Goal: Task Accomplishment & Management: Use online tool/utility

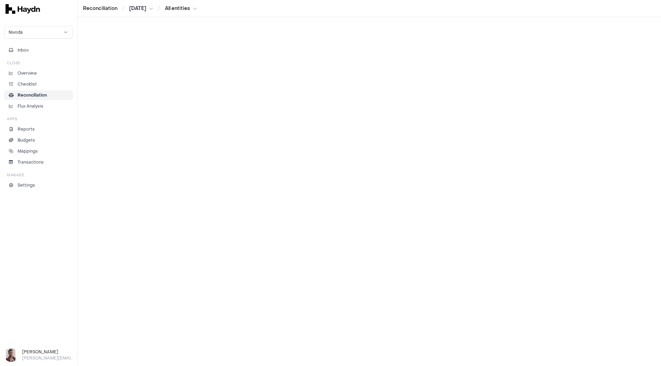
click at [28, 95] on p "Reconciliation" at bounding box center [32, 95] width 29 height 6
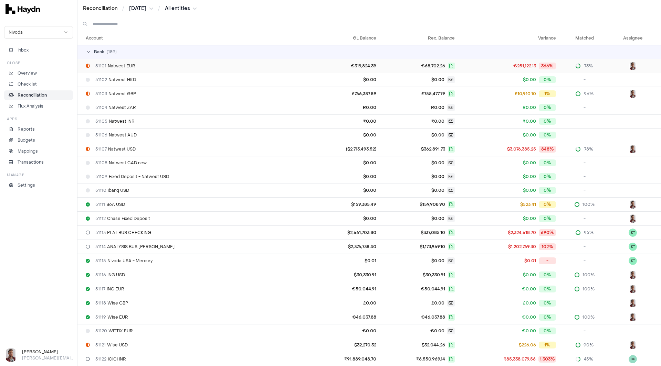
click at [149, 65] on div "51101 Natwest EUR" at bounding box center [194, 66] width 216 height 6
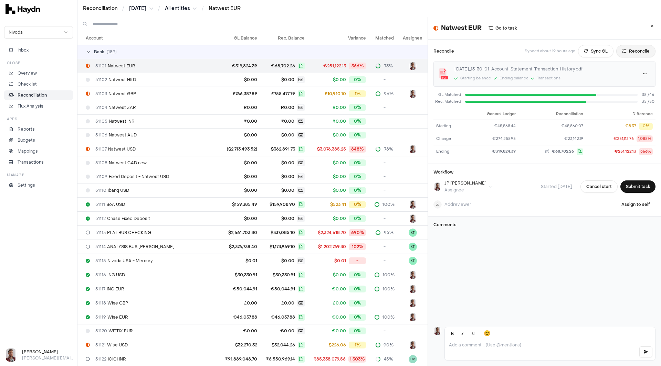
click at [626, 50] on button "Reconcile" at bounding box center [635, 51] width 39 height 12
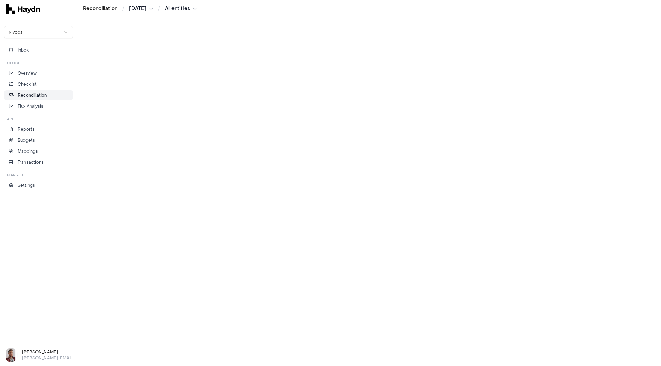
click at [36, 95] on p "Reconciliation" at bounding box center [32, 95] width 29 height 6
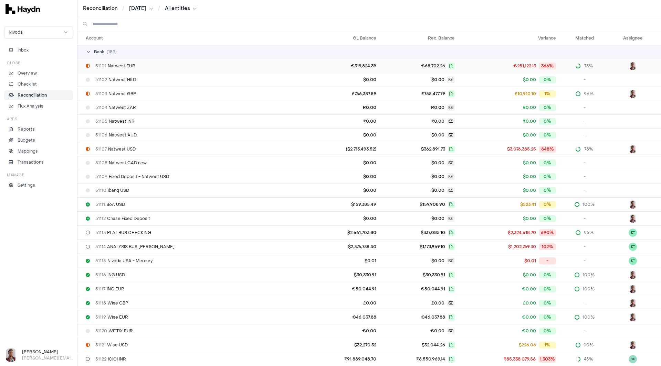
click at [116, 67] on span "51101 Natwest EUR" at bounding box center [115, 66] width 40 height 6
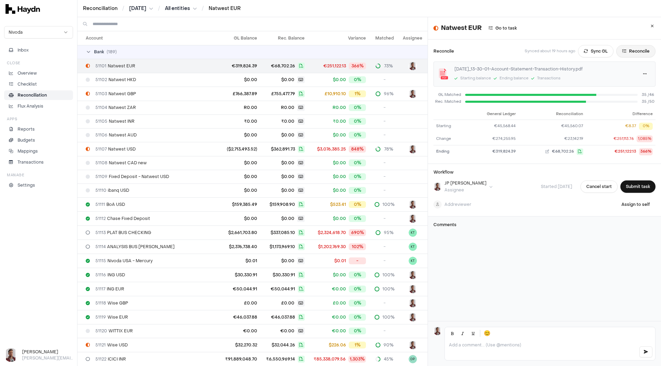
click at [628, 49] on button "Reconcile" at bounding box center [635, 51] width 39 height 12
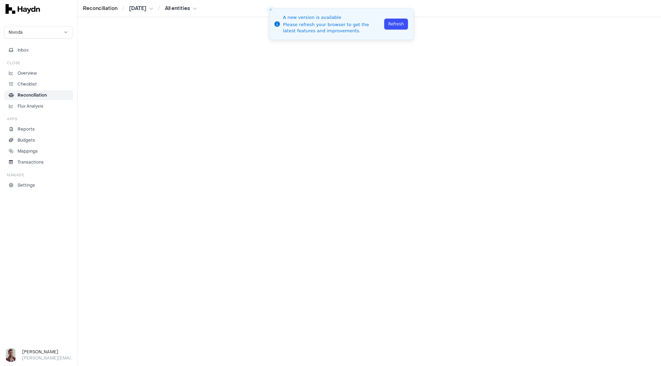
click at [396, 26] on button "Refresh" at bounding box center [396, 24] width 24 height 11
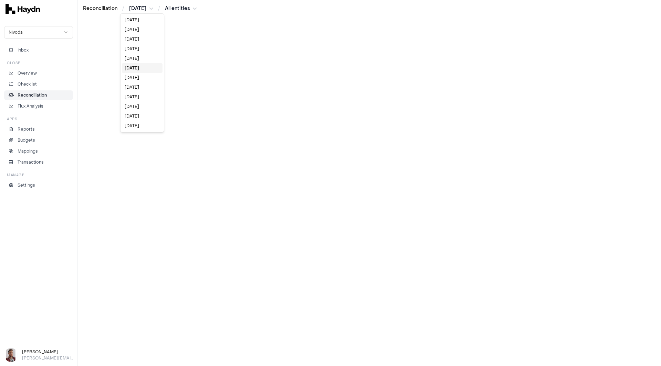
click at [129, 7] on html "Reconciliation / Jul 2025 / All entities Nivoda Inbox Close Overview Checklist …" at bounding box center [330, 183] width 661 height 366
click at [133, 67] on div "[DATE]" at bounding box center [142, 68] width 41 height 10
click at [34, 97] on p "Reconciliation" at bounding box center [32, 95] width 29 height 6
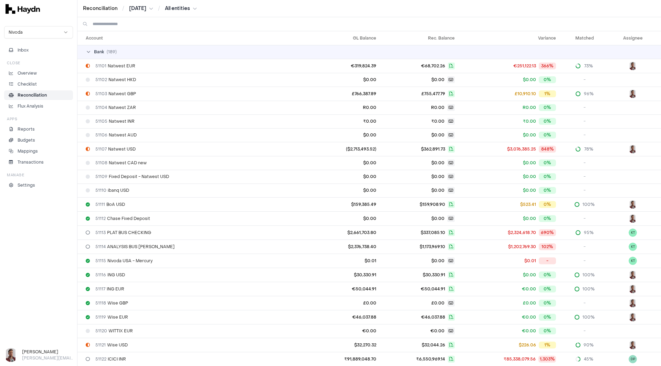
click at [119, 23] on input at bounding box center [374, 24] width 562 height 14
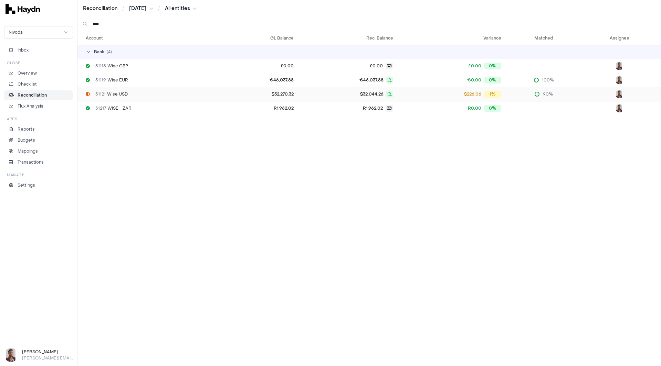
type input "****"
click at [118, 97] on td "51121 Wise USD" at bounding box center [149, 94] width 144 height 14
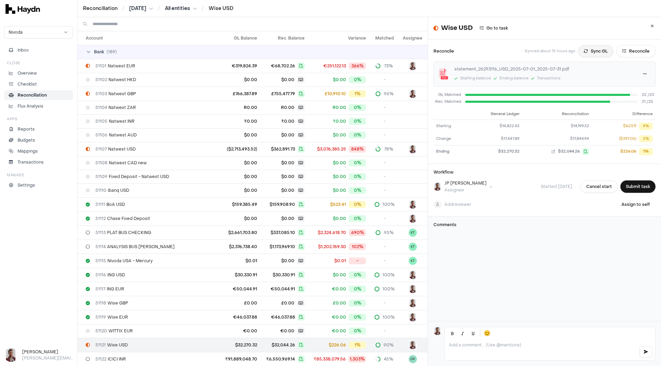
click at [580, 52] on button "Sync GL" at bounding box center [595, 51] width 35 height 12
click at [625, 52] on button "Reconcile" at bounding box center [635, 51] width 39 height 12
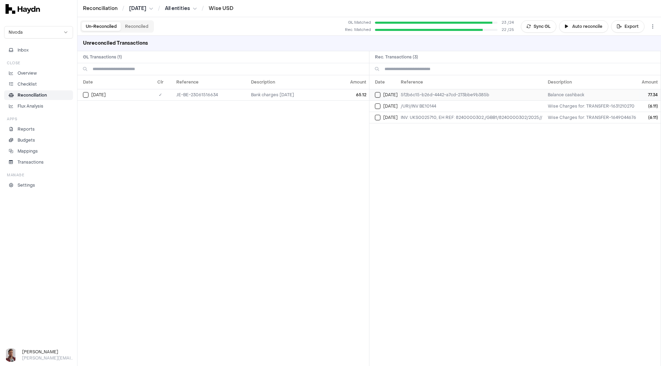
click at [377, 94] on button "Select reconciliation transaction 13491" at bounding box center [378, 95] width 6 height 6
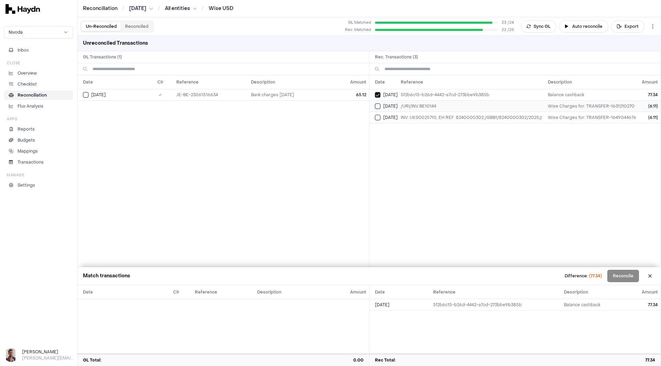
click at [377, 104] on button "Select reconciliation transaction 13498" at bounding box center [378, 107] width 6 height 6
click at [377, 116] on button "Select reconciliation transaction 13509" at bounding box center [378, 118] width 6 height 6
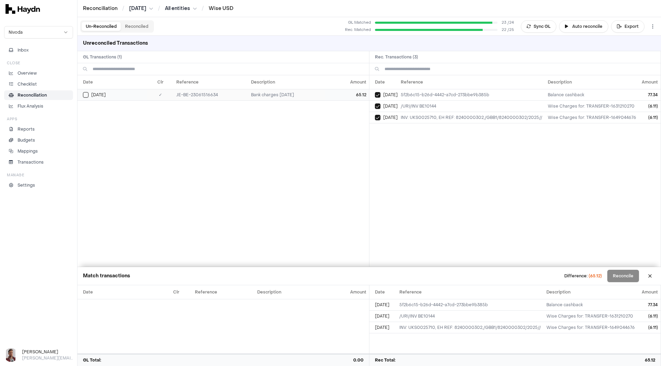
click at [88, 95] on button "Select GL transaction 12509045" at bounding box center [86, 95] width 6 height 6
click at [629, 274] on button "Reconcile" at bounding box center [623, 276] width 32 height 12
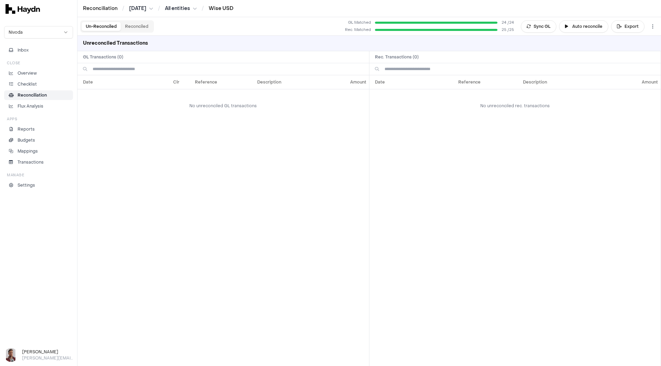
click at [225, 10] on link "Wise USD" at bounding box center [220, 8] width 25 height 7
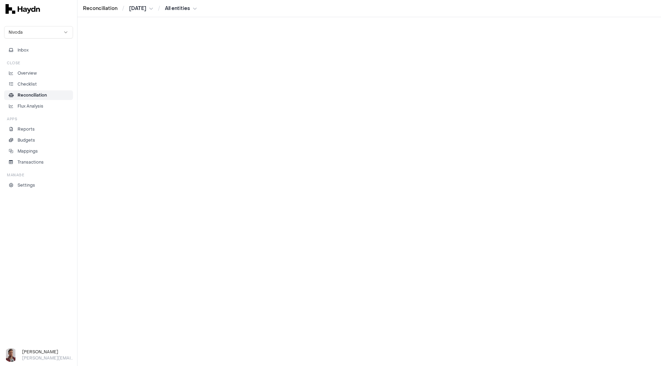
click at [135, 8] on html "Reconciliation / Jul 2025 / All entities Nivoda Inbox Close Overview Checklist …" at bounding box center [330, 183] width 661 height 366
click at [134, 68] on div "[DATE]" at bounding box center [142, 68] width 41 height 10
click at [141, 11] on body "Reconciliation / Jul 2025 / All entities Nivoda Inbox Close Overview Checklist …" at bounding box center [330, 183] width 661 height 366
click at [36, 98] on html "Reconciliation / Jul 2025 / All entities Nivoda Inbox Close Overview Checklist …" at bounding box center [330, 183] width 661 height 366
click at [35, 96] on p "Reconciliation" at bounding box center [32, 95] width 29 height 6
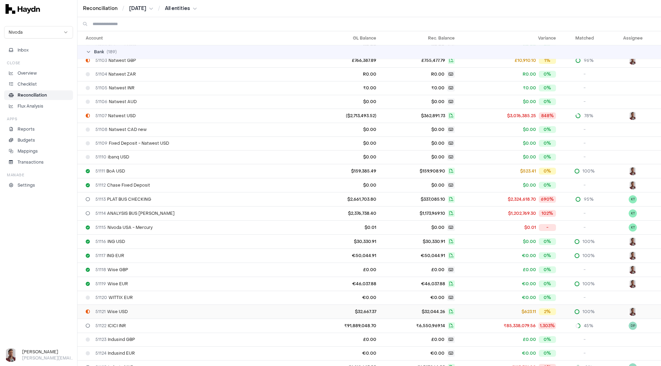
scroll to position [34, 0]
click at [120, 309] on span "51121 Wise USD" at bounding box center [111, 311] width 32 height 6
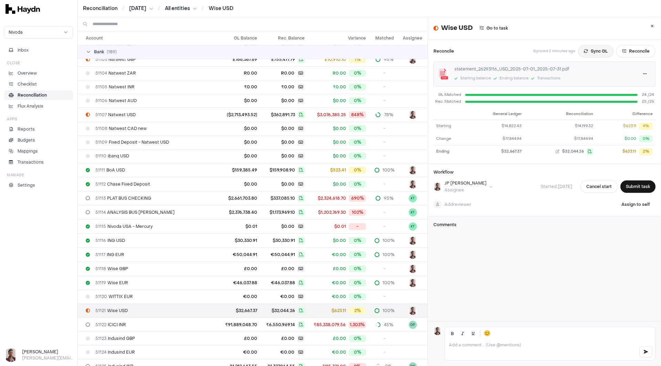
drag, startPoint x: 582, startPoint y: 52, endPoint x: 578, endPoint y: 52, distance: 4.5
click at [582, 52] on button "Sync GL" at bounding box center [595, 51] width 35 height 12
click at [132, 8] on html "Reconciliation / [DATE] / All entities / Wise USD Nivoda Inbox Close Overview C…" at bounding box center [330, 183] width 661 height 366
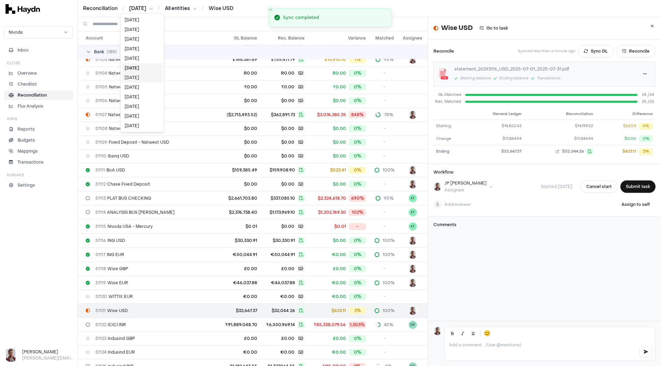
click at [135, 76] on div "[DATE]" at bounding box center [142, 78] width 41 height 10
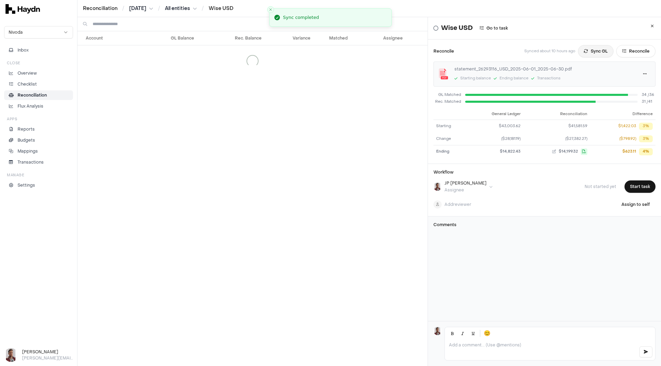
click at [583, 51] on button "Sync GL" at bounding box center [595, 51] width 35 height 12
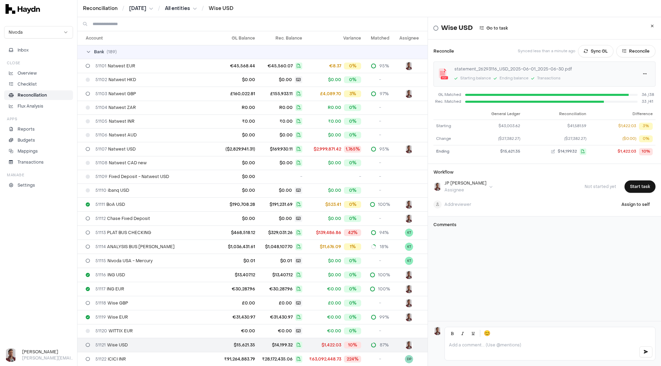
click at [130, 6] on html "Reconciliation / Jun 2025 / All entities / Wise USD Nivoda Inbox Close Overview…" at bounding box center [330, 183] width 661 height 366
click at [141, 76] on div "[DATE]" at bounding box center [142, 78] width 41 height 10
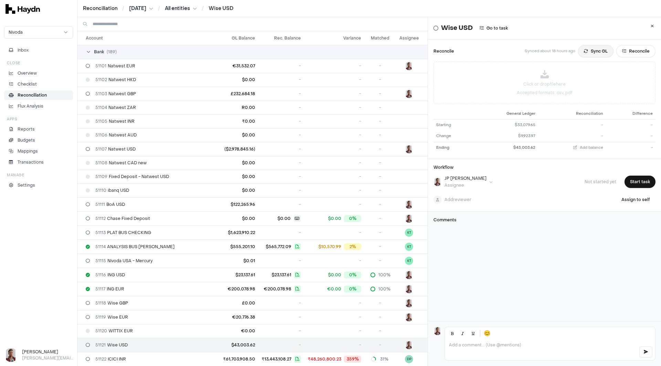
click at [578, 53] on button "Sync GL" at bounding box center [595, 51] width 35 height 12
click at [138, 10] on html "Reconciliation / May 2025 / All entities / Wise USD Nivoda Inbox Close Overview…" at bounding box center [330, 183] width 661 height 366
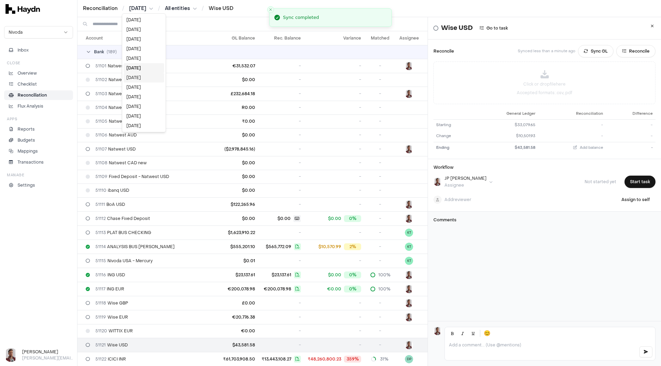
click at [139, 78] on div "[DATE]" at bounding box center [144, 78] width 41 height 10
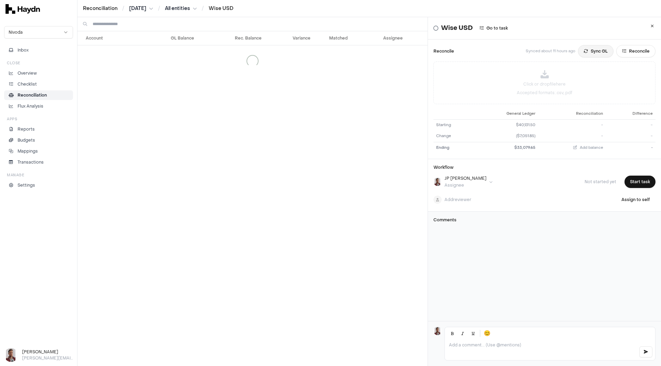
click at [584, 52] on button "Sync GL" at bounding box center [595, 51] width 35 height 12
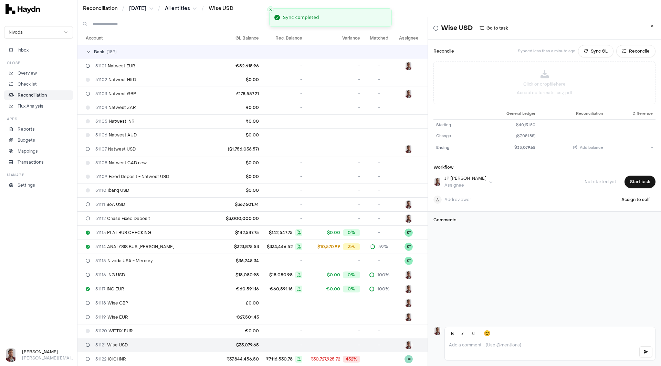
click at [132, 7] on html "Reconciliation / Apr 2025 / All entities / Wise USD Nivoda Inbox Close Overview…" at bounding box center [330, 183] width 661 height 366
click at [138, 39] on div "[DATE]" at bounding box center [143, 39] width 41 height 10
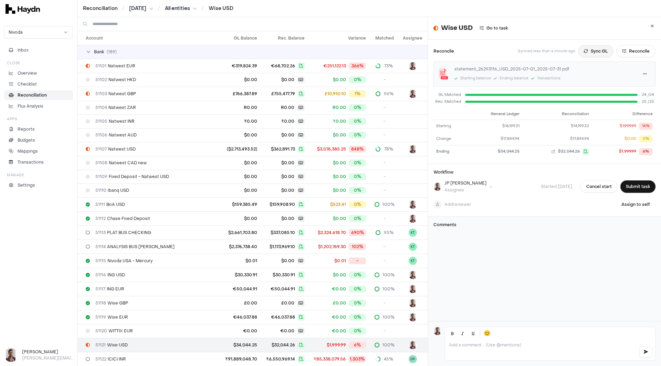
click at [584, 53] on button "Sync GL" at bounding box center [595, 51] width 35 height 12
click at [144, 8] on html "Reconciliation / [DATE] / All entities / Wise USD Nivoda Inbox Close Overview C…" at bounding box center [330, 183] width 661 height 366
click at [142, 104] on div "[DATE]" at bounding box center [142, 107] width 41 height 10
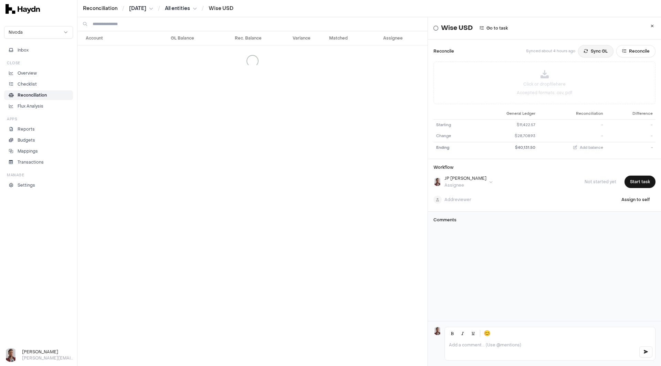
click at [580, 54] on button "Sync GL" at bounding box center [595, 51] width 35 height 12
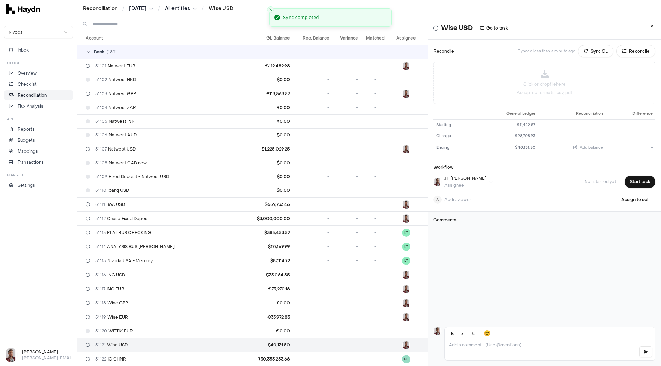
click at [132, 8] on html "Reconciliation / Mar 2025 / All entities / Wise USD Nivoda Inbox Close Overview…" at bounding box center [330, 183] width 661 height 366
click at [135, 80] on div "[DATE]" at bounding box center [143, 78] width 41 height 10
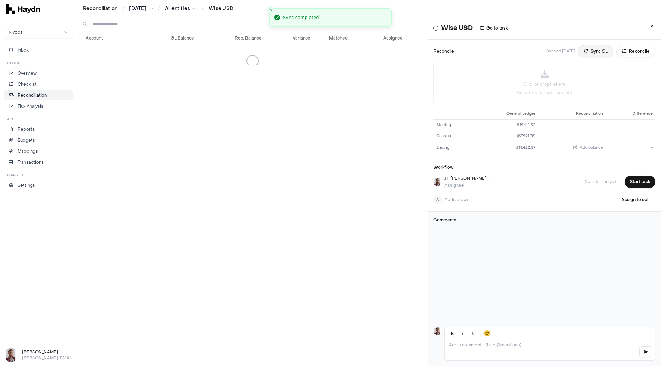
click at [582, 54] on button "Sync GL" at bounding box center [595, 51] width 35 height 12
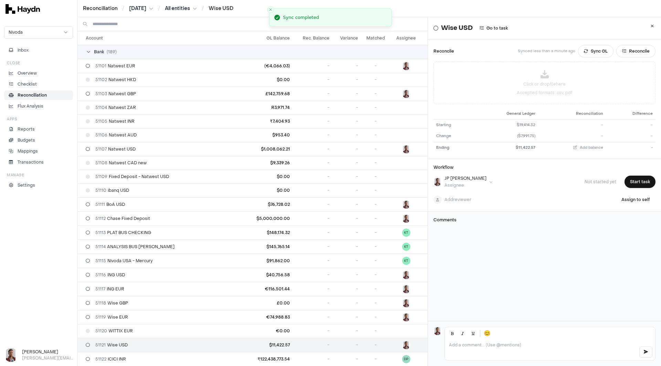
click at [141, 9] on html "Reconciliation / Feb 2025 / All entities / Wise USD Nivoda Inbox Close Overview…" at bounding box center [330, 183] width 661 height 366
click at [137, 19] on div "[DATE]" at bounding box center [143, 20] width 41 height 10
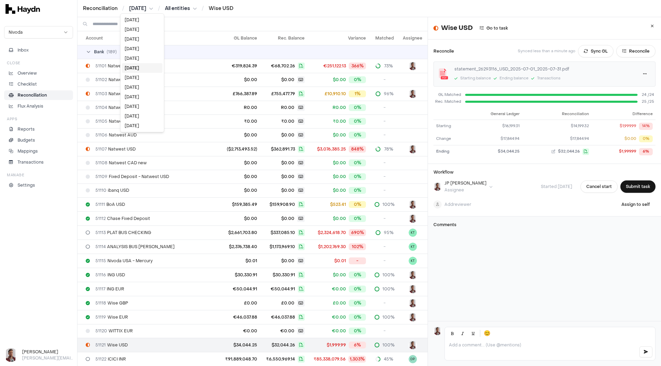
click at [137, 9] on html "Reconciliation / [DATE] / All entities / Wise USD Nivoda Inbox Close Overview C…" at bounding box center [330, 183] width 661 height 366
click at [141, 76] on div "[DATE]" at bounding box center [142, 78] width 41 height 10
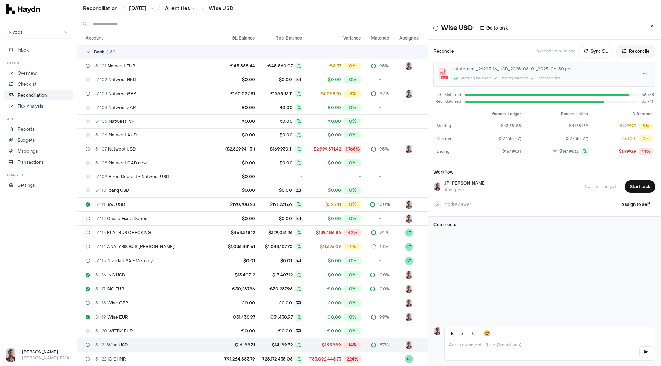
click at [623, 51] on button "Reconcile" at bounding box center [635, 51] width 39 height 12
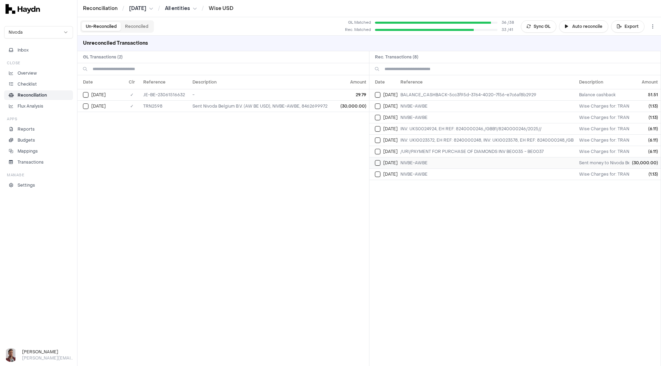
click at [378, 162] on button "Select reconciliation transaction 13409" at bounding box center [378, 163] width 6 height 6
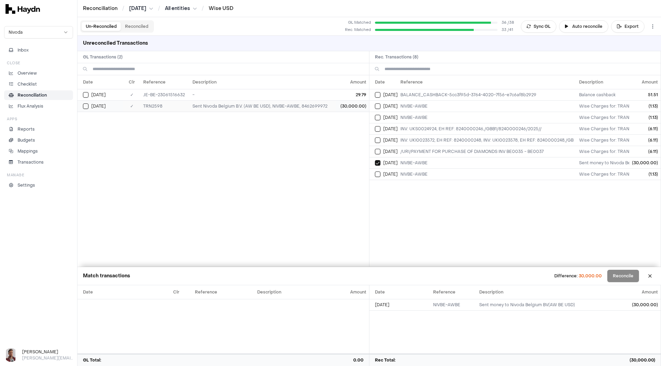
click at [88, 106] on button "Select GL transaction 12509795" at bounding box center [86, 107] width 6 height 6
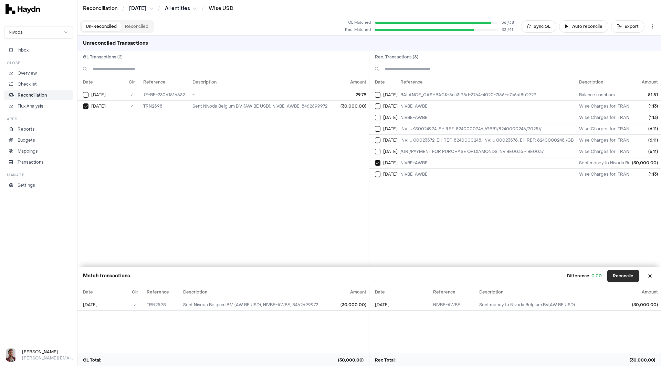
click at [624, 277] on button "Reconcile" at bounding box center [623, 276] width 32 height 12
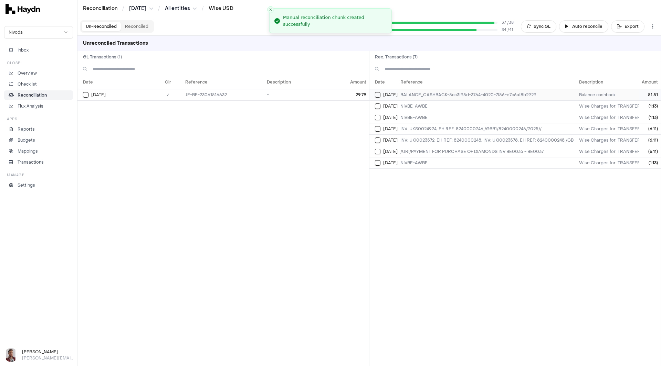
click at [376, 94] on button "Select reconciliation transaction 13373" at bounding box center [378, 95] width 6 height 6
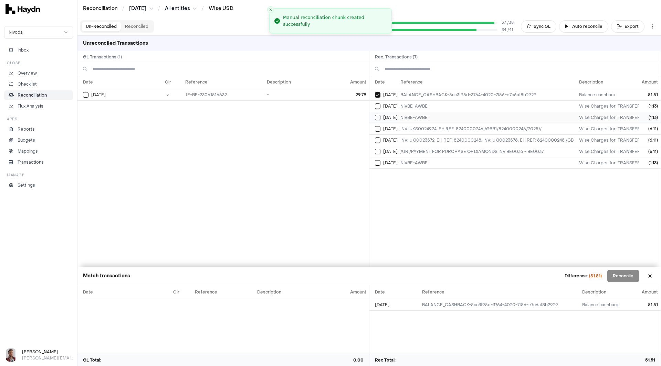
drag, startPoint x: 377, startPoint y: 108, endPoint x: 377, endPoint y: 116, distance: 8.3
click at [377, 108] on button "Select reconciliation transaction 13375" at bounding box center [378, 107] width 6 height 6
click at [378, 118] on button "Select reconciliation transaction 13386" at bounding box center [378, 118] width 6 height 6
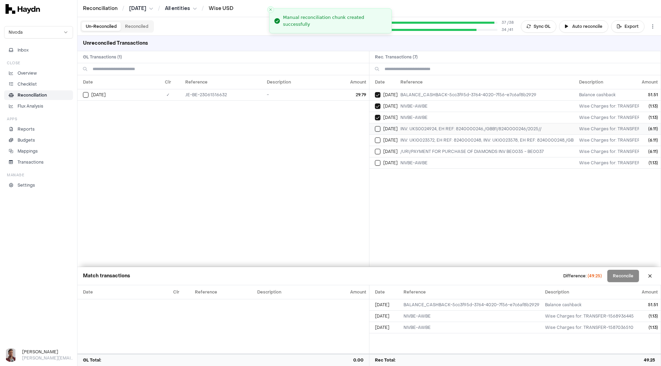
click at [377, 130] on button "Select reconciliation transaction 13393" at bounding box center [378, 129] width 6 height 6
click at [377, 141] on button "Select reconciliation transaction 13397" at bounding box center [378, 141] width 6 height 6
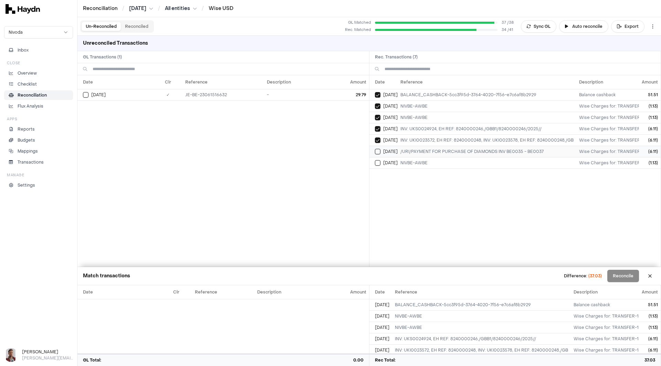
click at [377, 151] on button "Select reconciliation transaction 13406" at bounding box center [378, 152] width 6 height 6
click at [377, 161] on button "Select reconciliation transaction 13408" at bounding box center [378, 163] width 6 height 6
click at [86, 95] on button "Select GL transaction 12509769" at bounding box center [86, 95] width 6 height 6
click at [627, 275] on button "Reconcile" at bounding box center [623, 276] width 32 height 12
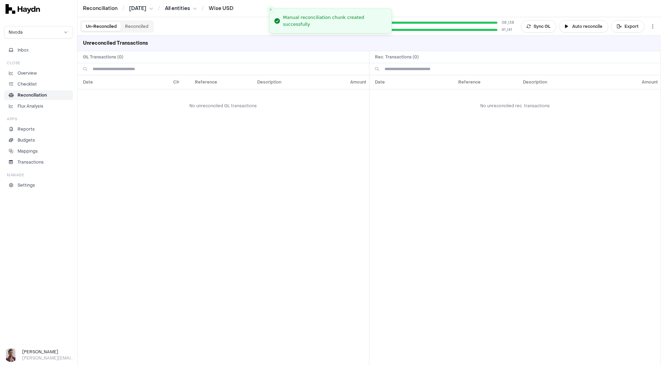
click at [133, 7] on html "Reconciliation / Jun 2025 / All entities / Wise USD Nivoda Inbox Close Overview…" at bounding box center [330, 183] width 661 height 366
click at [139, 77] on div "[DATE]" at bounding box center [142, 78] width 41 height 10
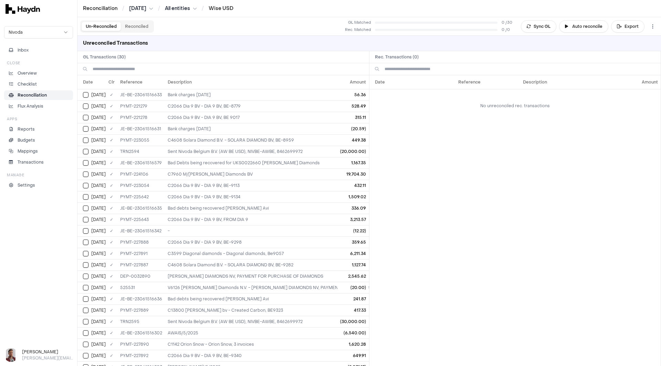
click at [130, 8] on html "Reconciliation / May 2025 / All entities / Wise USD Nivoda Inbox Close Overview…" at bounding box center [330, 183] width 661 height 366
click at [185, 8] on html "Reconciliation / May 2025 / All entities / Wise USD Nivoda Inbox Close Overview…" at bounding box center [330, 183] width 661 height 366
click at [176, 8] on html "Reconciliation / May 2025 / All entities / Wise USD Nivoda Inbox Close Overview…" at bounding box center [330, 183] width 661 height 366
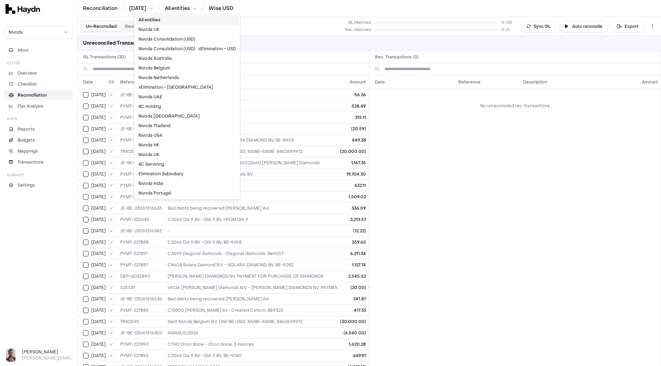
click at [236, 8] on html "Reconciliation / May 2025 / All entities / Wise USD Nivoda Inbox Close Overview…" at bounding box center [330, 183] width 661 height 366
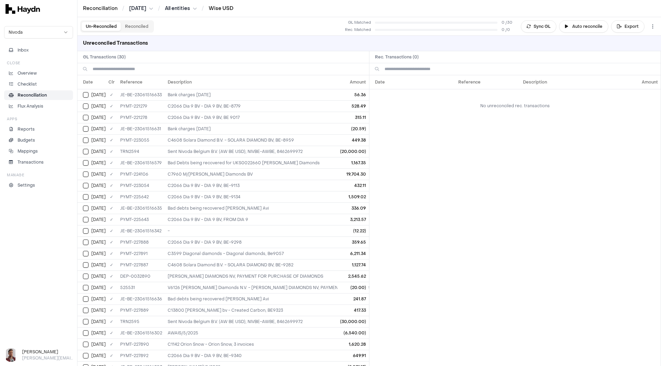
click at [230, 7] on link "Wise USD" at bounding box center [220, 8] width 25 height 7
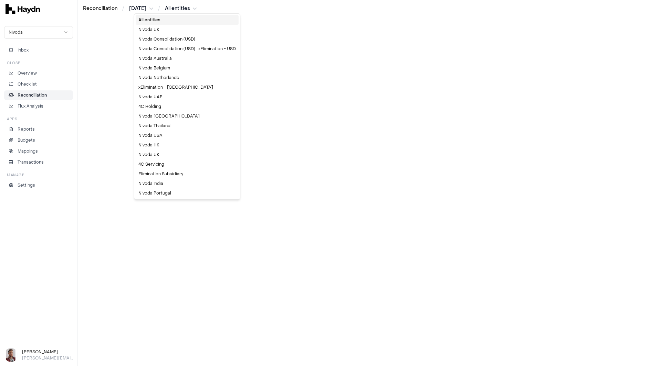
click at [178, 8] on html "Reconciliation / May 2025 / All entities Nivoda Inbox Close Overview Checklist …" at bounding box center [330, 183] width 661 height 366
click at [152, 19] on div "All entities" at bounding box center [187, 20] width 103 height 10
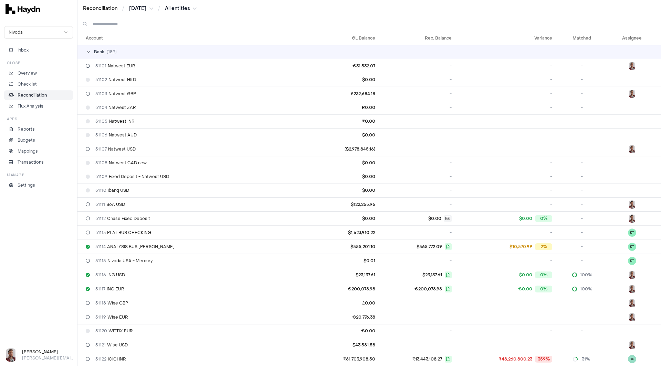
click at [122, 24] on input at bounding box center [374, 24] width 562 height 14
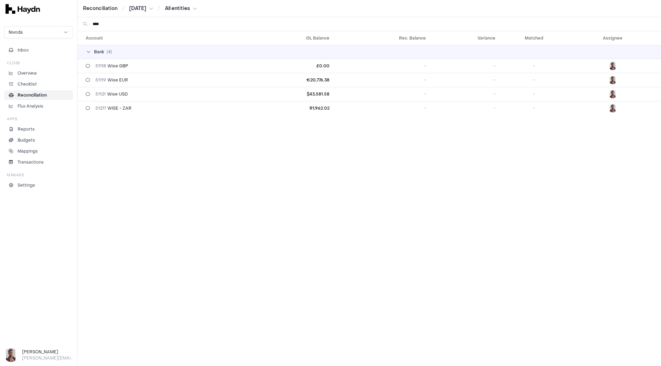
type input "****"
click at [140, 6] on html "Reconciliation / May 2025 / All entities Nivoda Inbox Close Overview Checklist …" at bounding box center [330, 183] width 661 height 366
click at [137, 57] on div "[DATE]" at bounding box center [144, 59] width 41 height 10
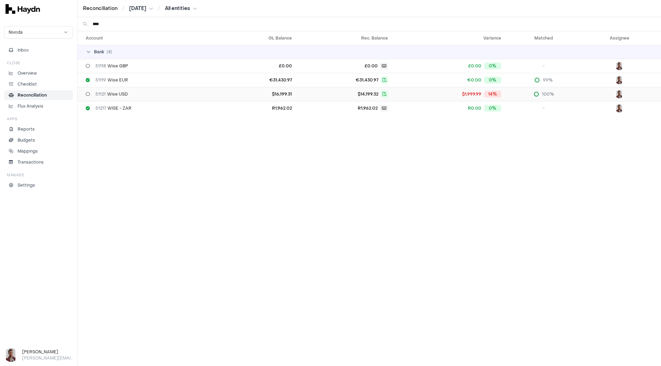
click at [118, 94] on span "51121 Wise USD" at bounding box center [111, 95] width 32 height 6
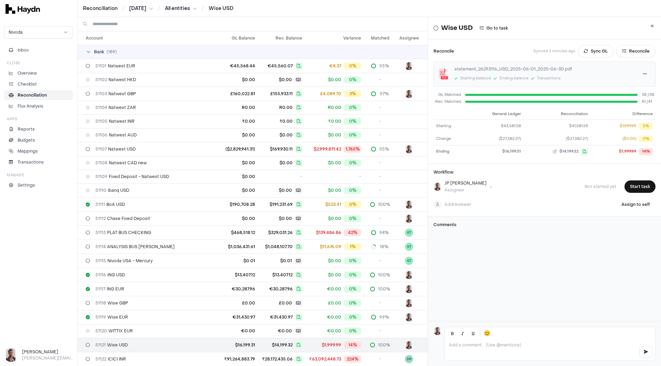
click at [143, 9] on html "Reconciliation / Jun 2025 / All entities / Wise USD Nivoda Inbox Close Overview…" at bounding box center [330, 183] width 661 height 366
click at [131, 79] on div "[DATE]" at bounding box center [142, 78] width 41 height 10
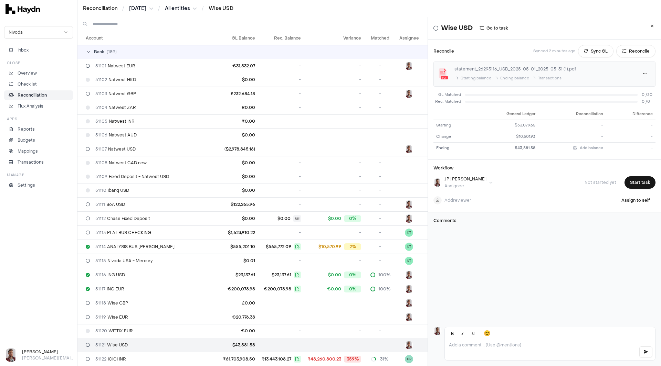
click at [134, 7] on html "Reconciliation / May 2025 / All entities / Wise USD Nivoda Inbox Close Overview…" at bounding box center [330, 183] width 661 height 366
click at [142, 78] on div "[DATE]" at bounding box center [144, 78] width 41 height 10
click at [139, 9] on html "Reconciliation / Apr 2025 / All entities / Wise USD Nivoda Inbox Close Overview…" at bounding box center [330, 183] width 661 height 366
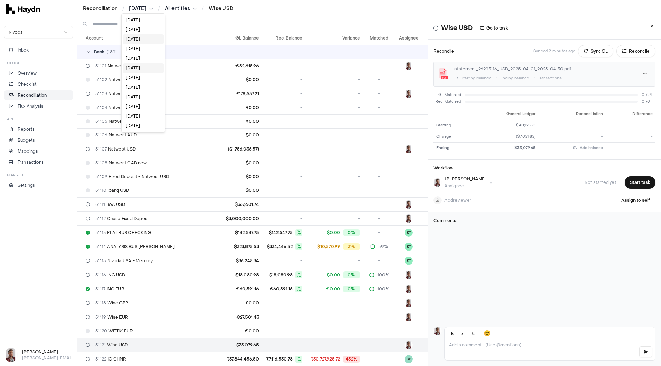
click at [138, 38] on div "[DATE]" at bounding box center [143, 39] width 41 height 10
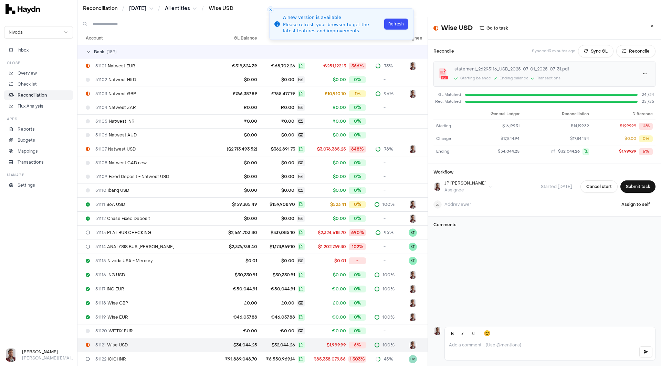
click at [394, 22] on button "Refresh" at bounding box center [396, 24] width 24 height 11
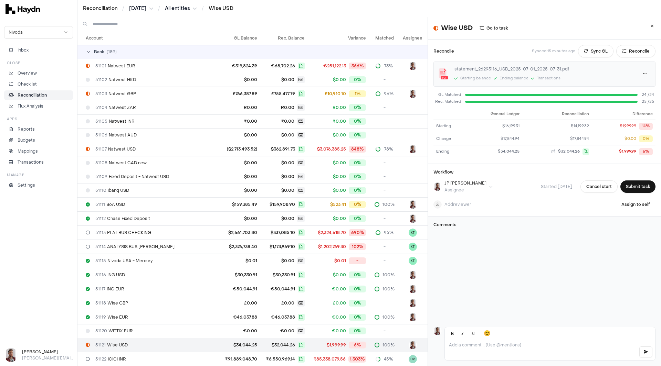
click at [142, 8] on html "Reconciliation / [DATE] / All entities / Wise USD Nivoda Inbox Close Overview C…" at bounding box center [330, 183] width 661 height 366
click at [141, 116] on div "[DATE]" at bounding box center [142, 116] width 41 height 10
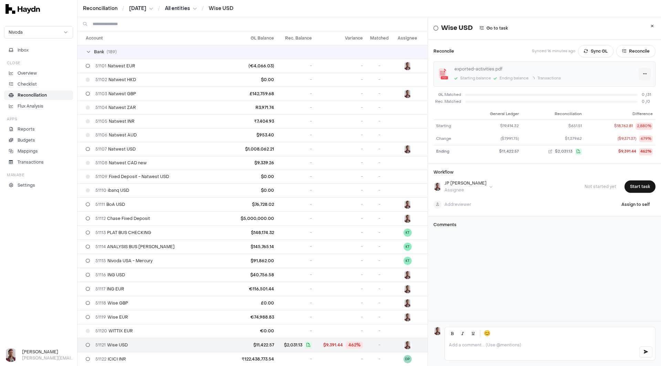
click at [632, 73] on html "Reconciliation / [DATE] / All entities / Wise USD Nivoda Inbox Close Overview C…" at bounding box center [330, 183] width 661 height 366
click at [622, 108] on div "Delete" at bounding box center [618, 108] width 41 height 10
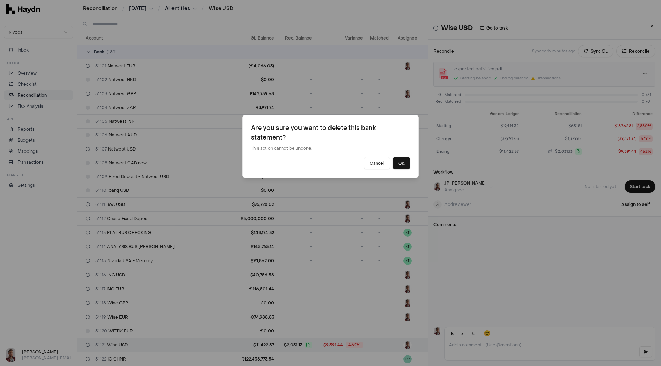
click at [399, 164] on body "Reconciliation / Feb 2025 / All entities / Wise USD Nivoda Inbox Close Overview…" at bounding box center [330, 183] width 661 height 366
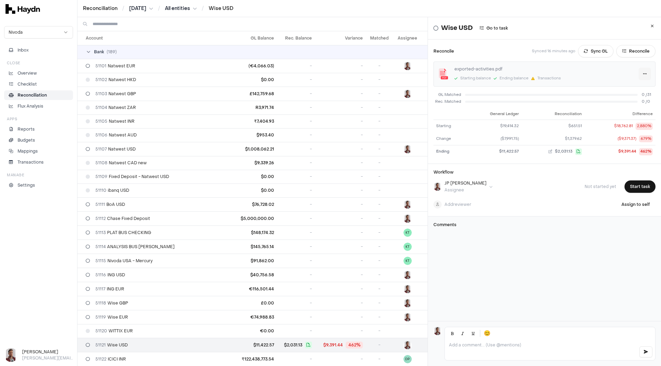
click at [634, 72] on html "Reconciliation / Feb 2025 / All entities / Wise USD Nivoda Inbox Close Overview…" at bounding box center [330, 183] width 661 height 366
click at [618, 109] on div "Delete" at bounding box center [618, 108] width 41 height 10
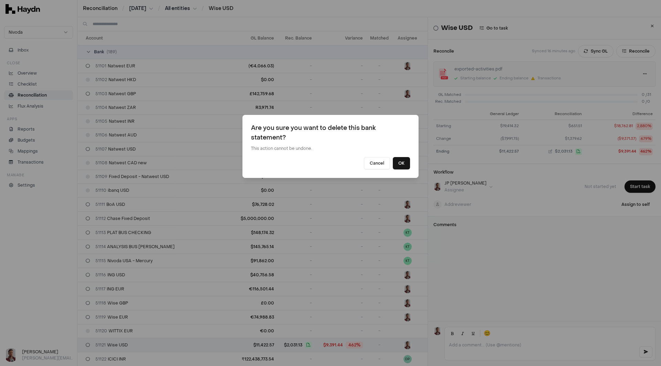
type input "****"
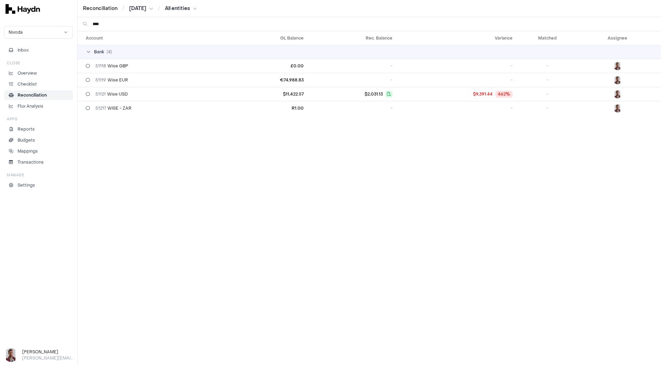
click at [104, 92] on html "Reconciliation / Feb 2025 / All entities Nivoda Inbox Close Overview Checklist …" at bounding box center [330, 183] width 661 height 366
click at [111, 94] on html "Reconciliation / Feb 2025 / All entities Nivoda Inbox Close Overview Checklist …" at bounding box center [330, 183] width 661 height 366
click at [122, 95] on span "51121 Wise USD" at bounding box center [111, 95] width 32 height 6
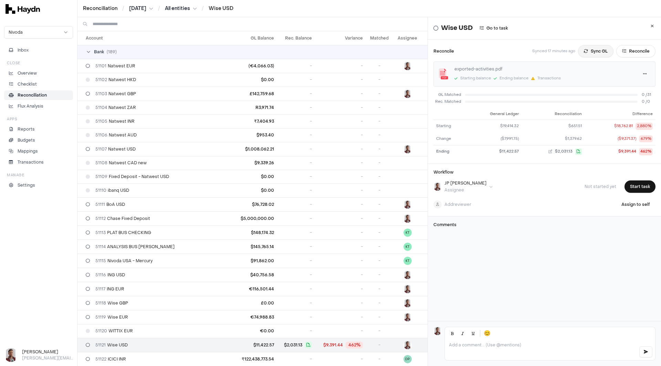
click at [579, 51] on button "Sync GL" at bounding box center [595, 51] width 35 height 12
click at [634, 74] on html "Reconciliation / [DATE] / All entities / Wise USD Nivoda Inbox Close Overview C…" at bounding box center [330, 183] width 661 height 366
click at [619, 105] on div "Delete" at bounding box center [618, 108] width 41 height 10
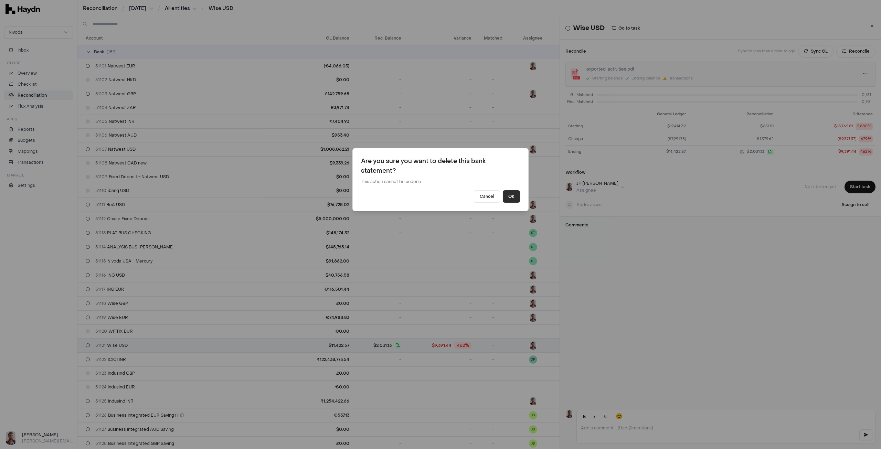
click at [510, 198] on button "OK" at bounding box center [511, 196] width 17 height 12
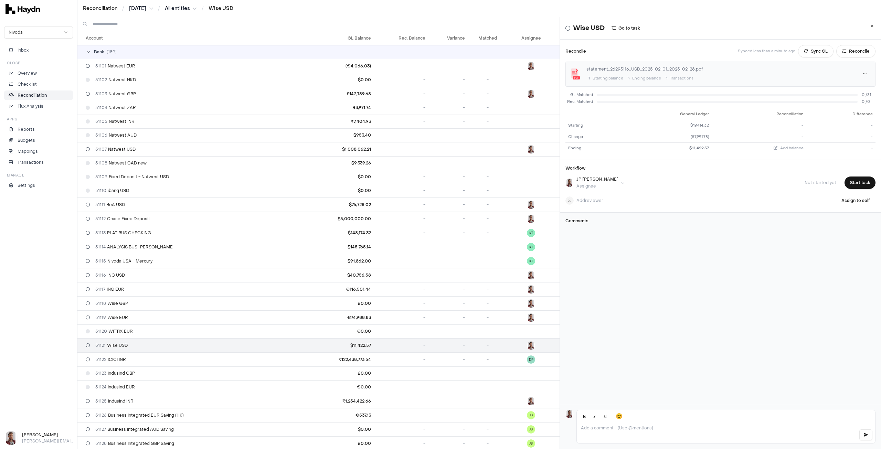
click at [660, 295] on div "Wise USD Go to task Reconcile Synced less than a minute ago Sync GL Reconcile s…" at bounding box center [720, 210] width 321 height 387
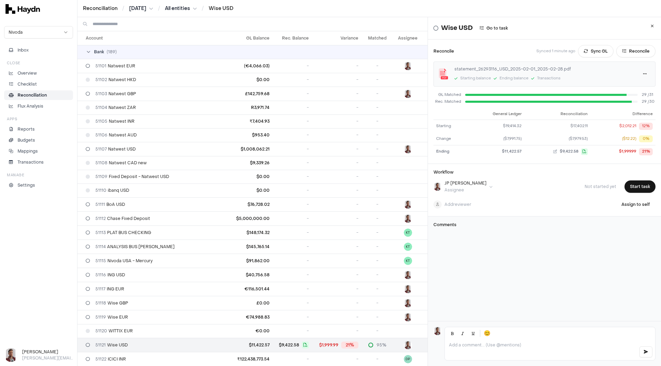
click at [143, 8] on html "Reconciliation / [DATE] / All entities / Wise USD Nivoda Inbox Close Overview C…" at bounding box center [330, 183] width 661 height 366
click at [623, 53] on html "Reconciliation / [DATE] / All entities / Wise USD Nivoda Inbox Close Overview C…" at bounding box center [330, 183] width 661 height 366
click at [623, 53] on button "Reconcile" at bounding box center [635, 51] width 39 height 12
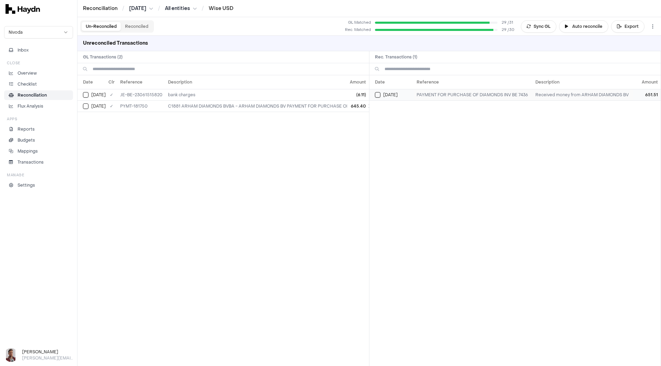
click at [379, 96] on button "Select reconciliation transaction 37003" at bounding box center [378, 95] width 6 height 6
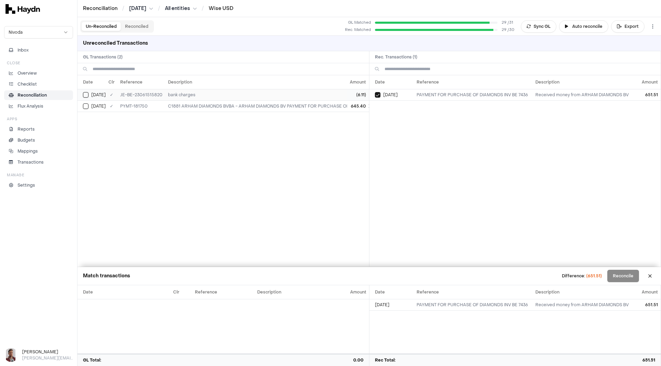
click at [86, 93] on button "Select GL transaction 8293378" at bounding box center [86, 95] width 6 height 6
click at [84, 107] on button "Select GL transaction 8293390" at bounding box center [86, 107] width 6 height 6
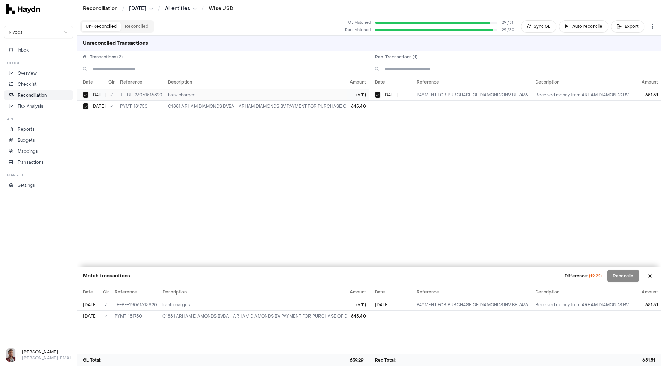
click at [83, 95] on button "Select GL transaction 8293378" at bounding box center [86, 95] width 6 height 6
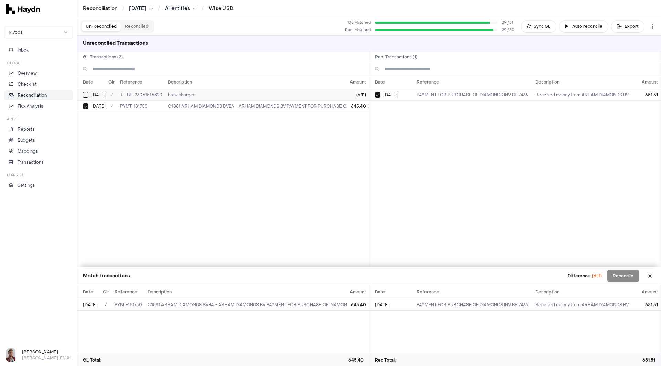
click at [83, 95] on button "Select GL transaction 8293378" at bounding box center [86, 95] width 6 height 6
click at [141, 25] on button "Reconciled" at bounding box center [137, 26] width 32 height 9
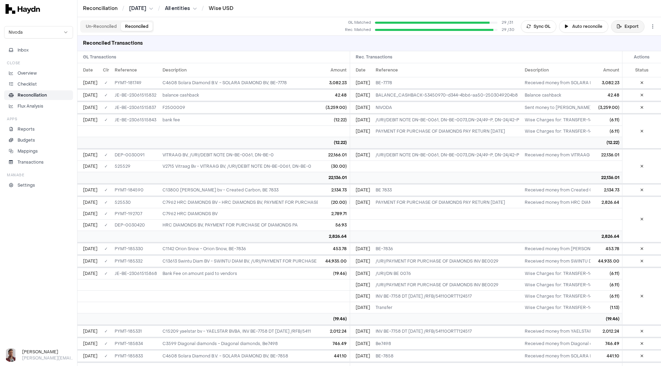
click at [628, 26] on button "Export" at bounding box center [627, 26] width 33 height 12
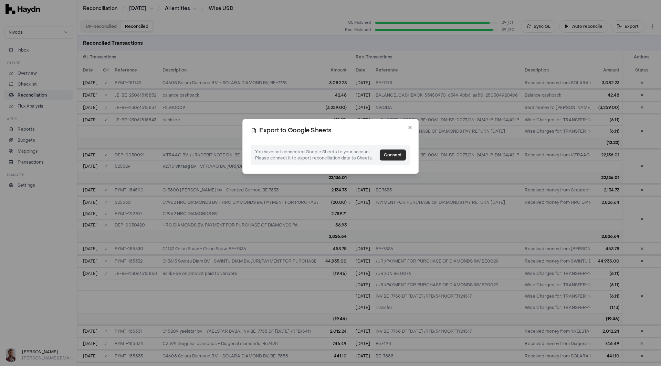
click at [391, 156] on button "Connect" at bounding box center [392, 155] width 26 height 11
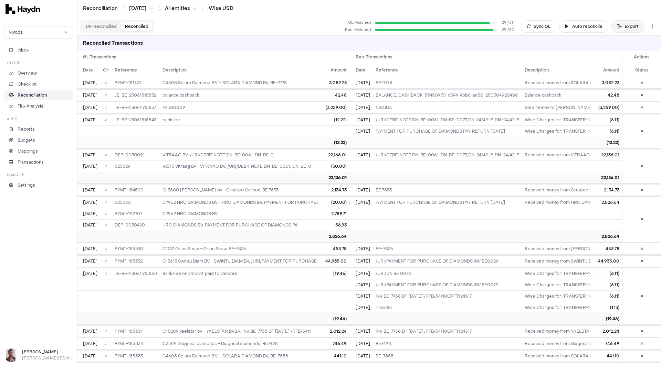
click at [625, 25] on button "Export" at bounding box center [627, 26] width 33 height 12
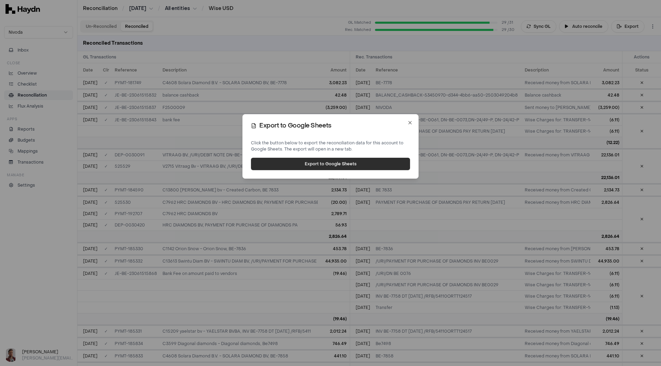
click at [353, 164] on button "Export to Google Sheets" at bounding box center [330, 164] width 159 height 12
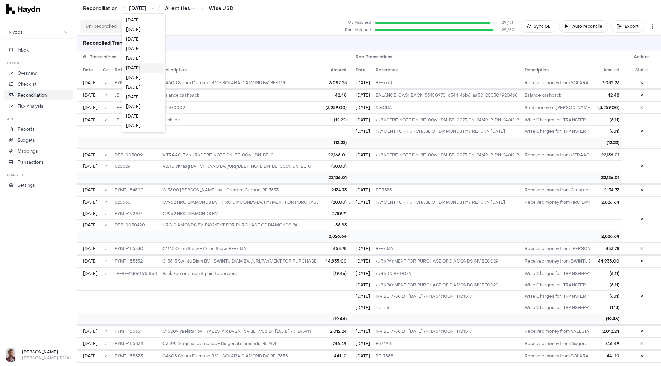
click at [140, 10] on html "Reconciliation / [DATE] / All entities / Wise USD Nivoda Inbox Close Overview C…" at bounding box center [330, 183] width 661 height 366
click at [133, 69] on div "[DATE]" at bounding box center [143, 68] width 41 height 10
click at [226, 8] on link "Wise USD" at bounding box center [220, 8] width 25 height 7
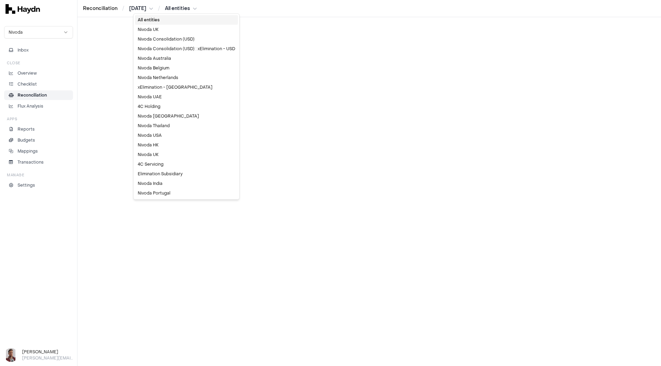
click at [178, 8] on html "Reconciliation / [DATE] / All entities Nivoda Inbox Close Overview Checklist Re…" at bounding box center [330, 183] width 661 height 366
click at [149, 20] on div "All entities" at bounding box center [186, 20] width 103 height 10
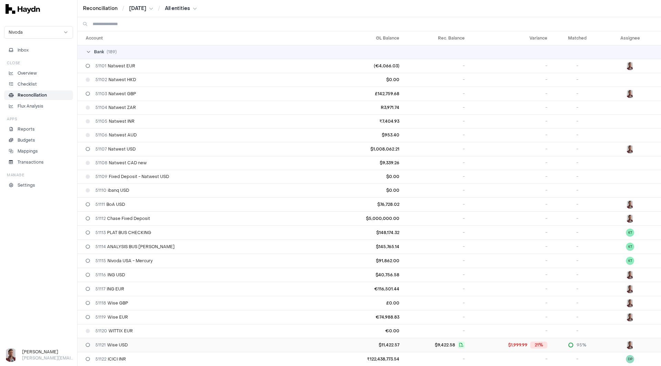
click at [129, 345] on div "51121 Wise USD" at bounding box center [207, 346] width 242 height 6
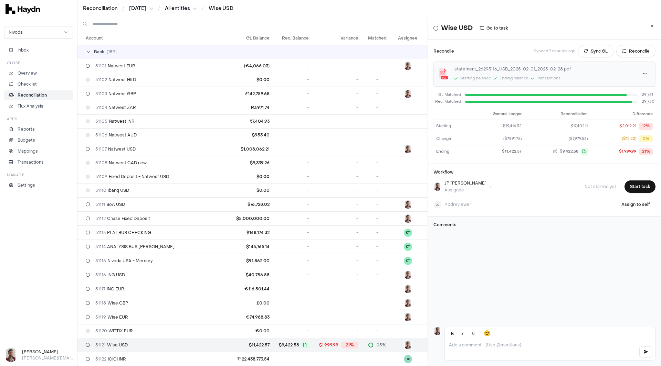
click at [585, 50] on button "Sync GL" at bounding box center [595, 51] width 35 height 12
click at [638, 53] on button "Reconcile" at bounding box center [635, 51] width 39 height 12
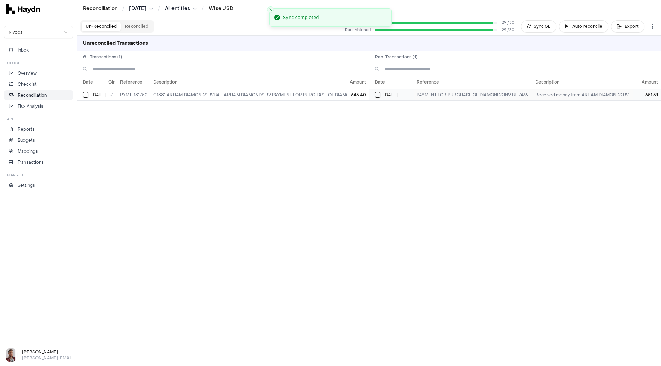
click at [378, 96] on button "Select reconciliation transaction 37003" at bounding box center [378, 95] width 6 height 6
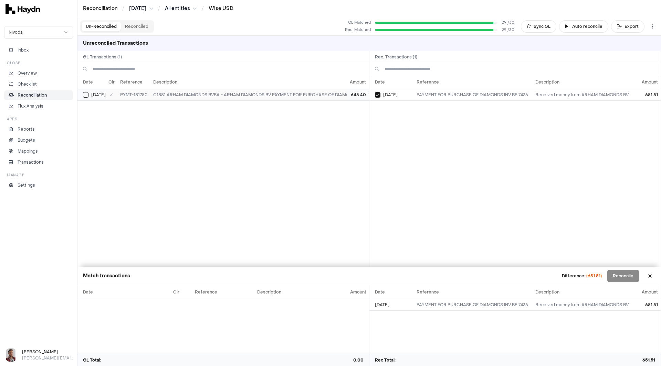
click at [88, 96] on div "[DATE]" at bounding box center [94, 95] width 23 height 6
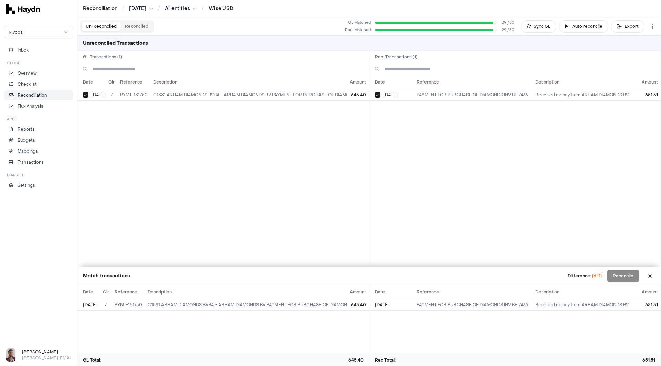
click at [140, 29] on button "Reconciled" at bounding box center [137, 26] width 32 height 9
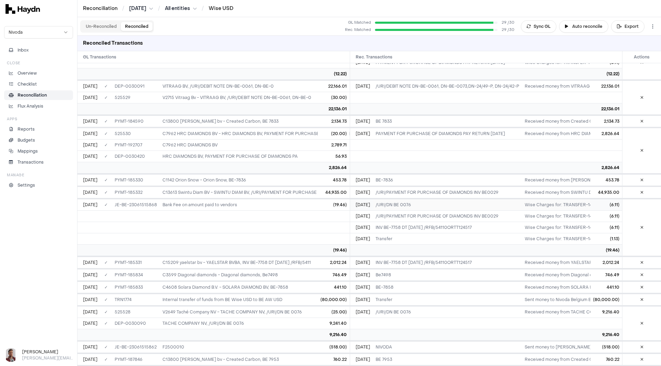
scroll to position [103, 0]
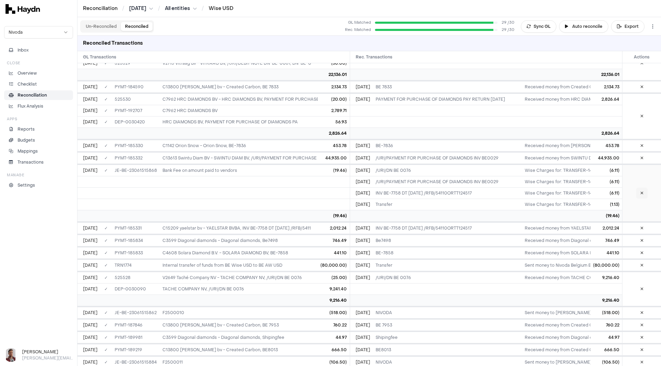
click at [640, 193] on icon at bounding box center [641, 193] width 3 height 4
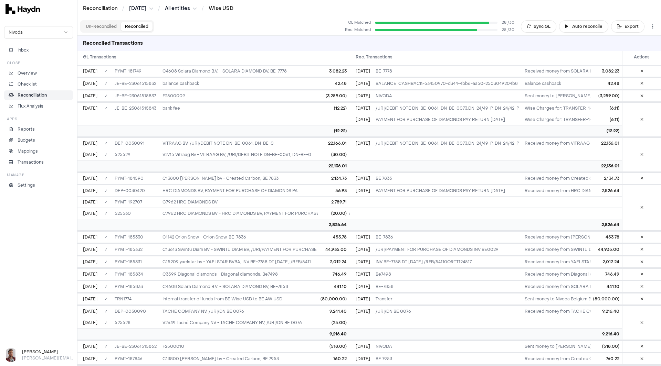
scroll to position [0, 0]
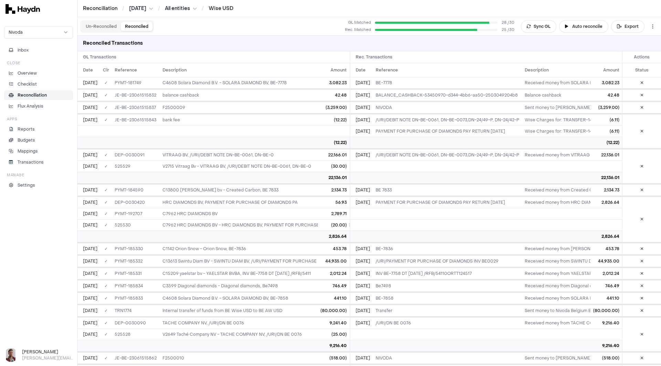
click at [106, 26] on button "Un-Reconciled" at bounding box center [101, 26] width 39 height 9
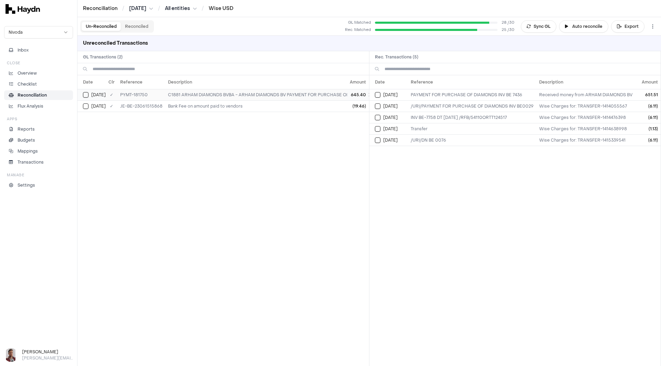
click at [87, 94] on button "Select GL transaction 8293390" at bounding box center [86, 95] width 6 height 6
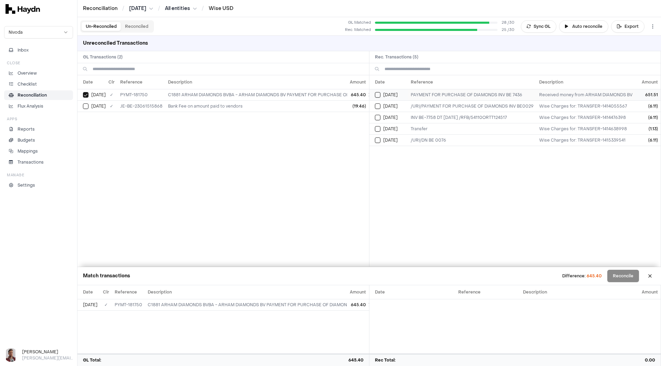
click at [376, 94] on button "Select reconciliation transaction 37003" at bounding box center [378, 95] width 6 height 6
click at [378, 106] on button "Select reconciliation transaction 37013" at bounding box center [378, 107] width 6 height 6
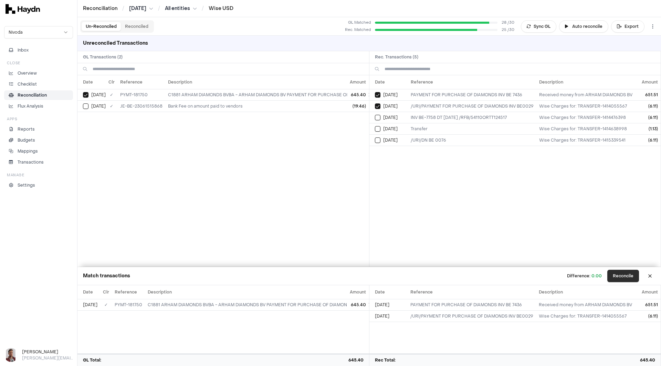
click at [625, 275] on button "Reconcile" at bounding box center [623, 276] width 32 height 12
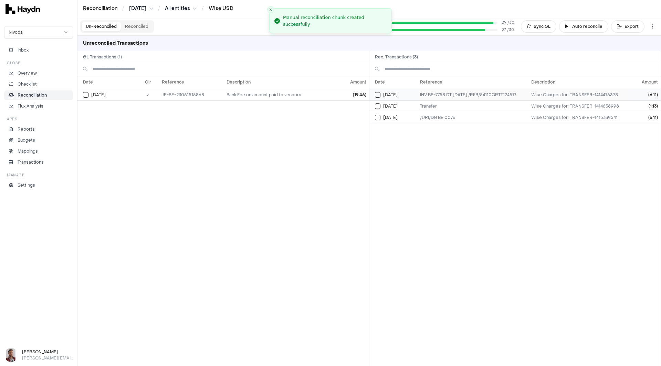
click at [377, 95] on button "Select reconciliation transaction 37015" at bounding box center [378, 95] width 6 height 6
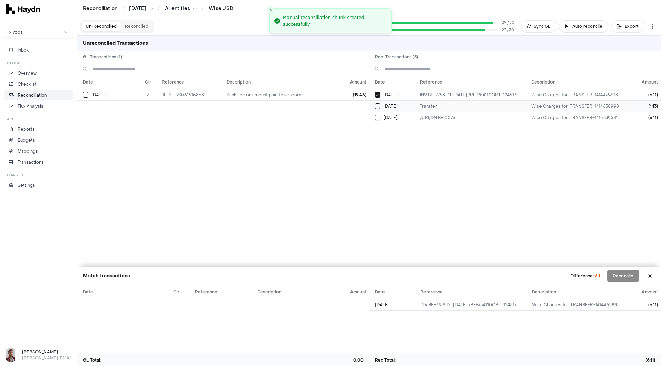
click at [377, 106] on button "Select reconciliation transaction 37017" at bounding box center [378, 107] width 6 height 6
click at [379, 120] on button "Select reconciliation transaction 37020" at bounding box center [378, 118] width 6 height 6
click at [83, 94] on button "Select GL transaction 8293383" at bounding box center [86, 95] width 6 height 6
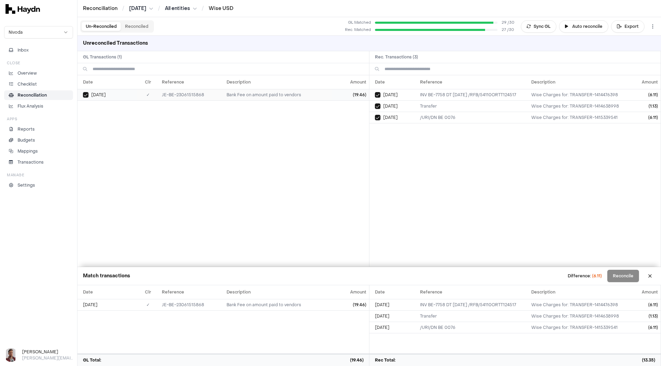
click at [83, 94] on button "Select GL transaction 8293383" at bounding box center [86, 95] width 6 height 6
click at [375, 95] on button "Select reconciliation transaction 37015" at bounding box center [378, 95] width 6 height 6
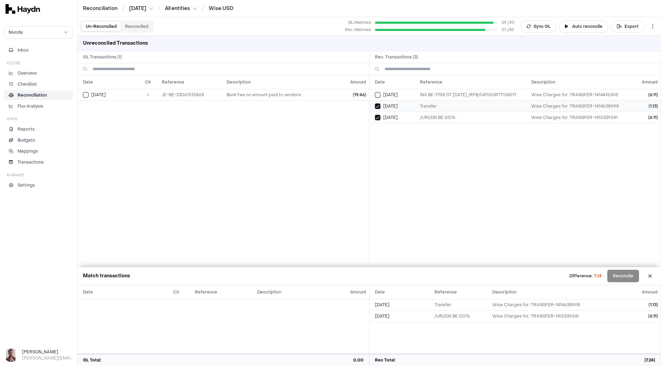
click at [379, 106] on button "Select reconciliation transaction 37017" at bounding box center [378, 107] width 6 height 6
click at [377, 122] on td "[DATE]" at bounding box center [393, 117] width 48 height 11
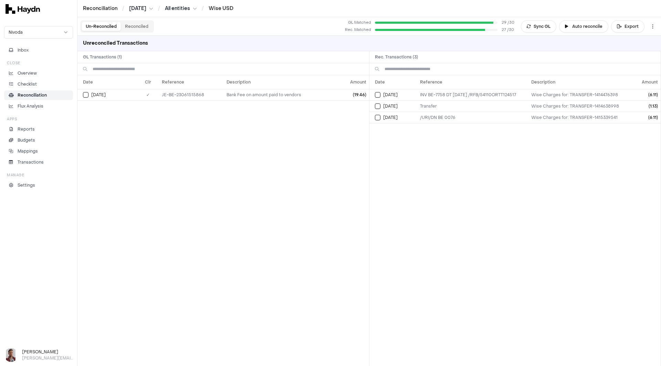
click at [138, 28] on button "Reconciled" at bounding box center [137, 26] width 32 height 9
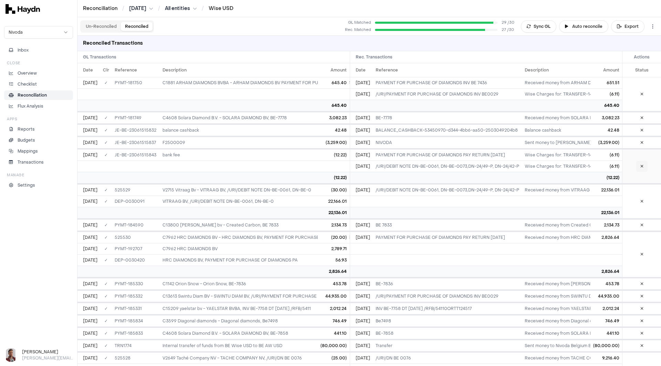
click at [636, 165] on button at bounding box center [641, 166] width 11 height 11
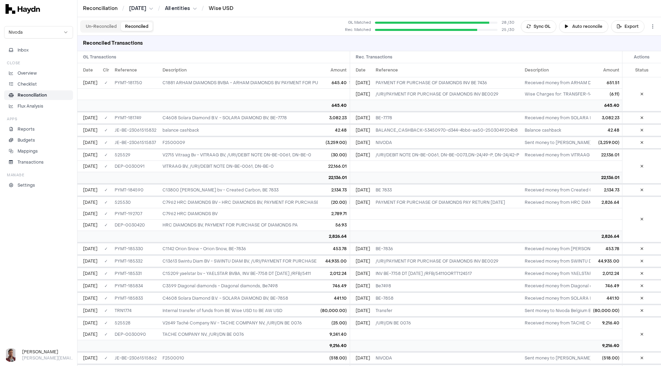
click at [106, 28] on button "Un-Reconciled" at bounding box center [101, 26] width 39 height 9
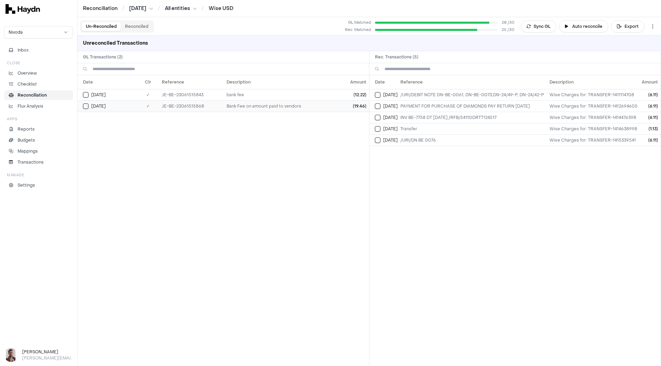
drag, startPoint x: 85, startPoint y: 96, endPoint x: 85, endPoint y: 103, distance: 7.6
click at [85, 95] on button "Select GL transaction 8293381" at bounding box center [86, 95] width 6 height 6
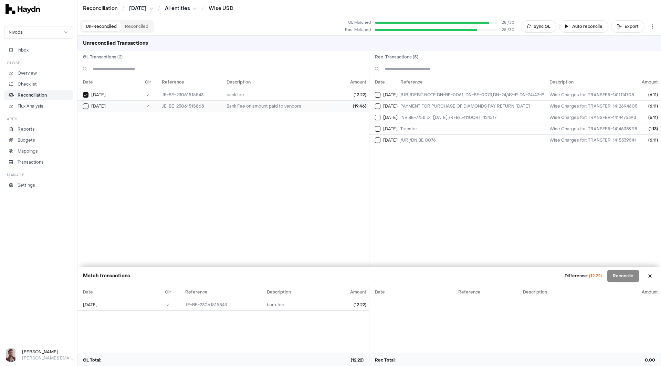
click at [86, 105] on button "Select GL transaction 8293383" at bounding box center [86, 107] width 6 height 6
click at [377, 95] on button "Select reconciliation transaction 37007" at bounding box center [378, 95] width 6 height 6
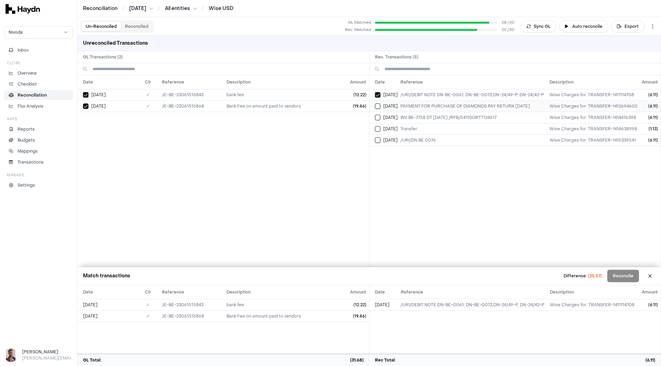
click at [376, 107] on button "Select reconciliation transaction 37010" at bounding box center [378, 107] width 6 height 6
click at [378, 118] on button "Select reconciliation transaction 37015" at bounding box center [378, 118] width 6 height 6
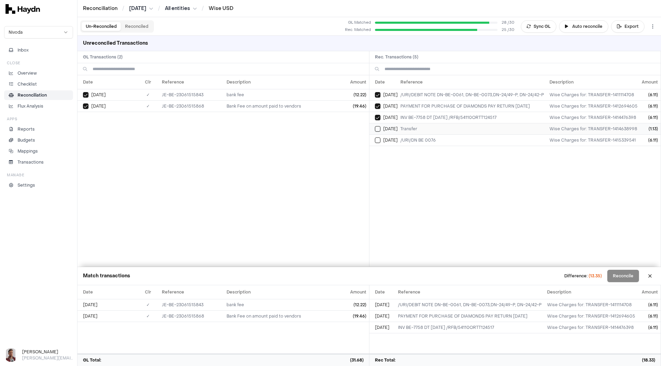
click at [378, 130] on button "Select reconciliation transaction 37017" at bounding box center [378, 129] width 6 height 6
click at [378, 140] on button "Select reconciliation transaction 37020" at bounding box center [378, 141] width 6 height 6
click at [538, 25] on button "Sync GL" at bounding box center [538, 26] width 35 height 12
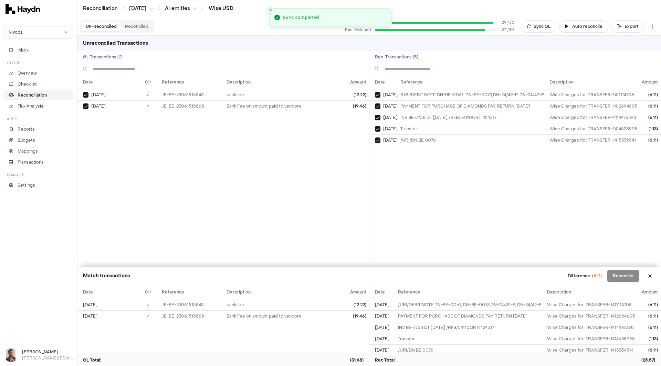
click at [226, 8] on link "Wise USD" at bounding box center [220, 8] width 25 height 7
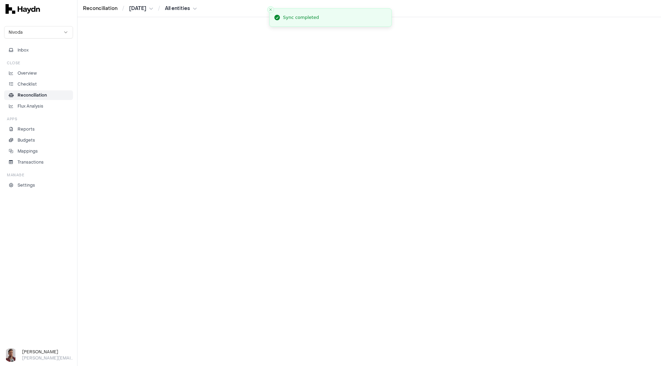
click at [174, 8] on html "Reconciliation / [DATE] / All entities Nivoda Inbox Close Overview Checklist Re…" at bounding box center [330, 183] width 661 height 366
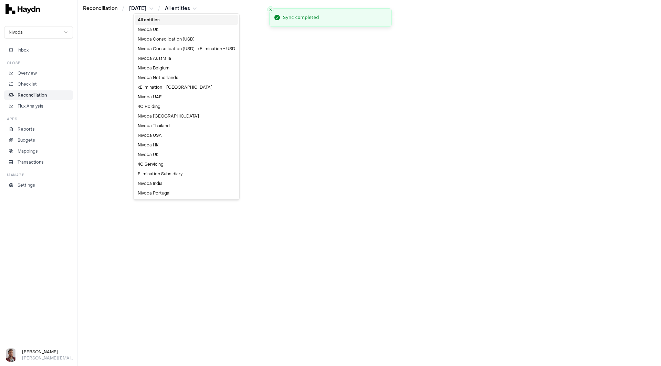
click at [173, 22] on div "All entities" at bounding box center [186, 20] width 103 height 10
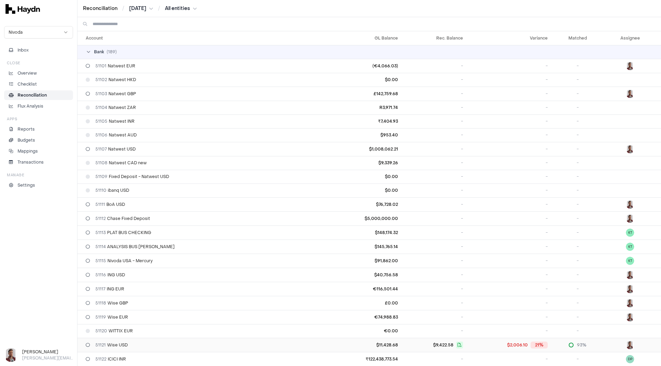
click at [118, 345] on span "51121 Wise USD" at bounding box center [111, 346] width 32 height 6
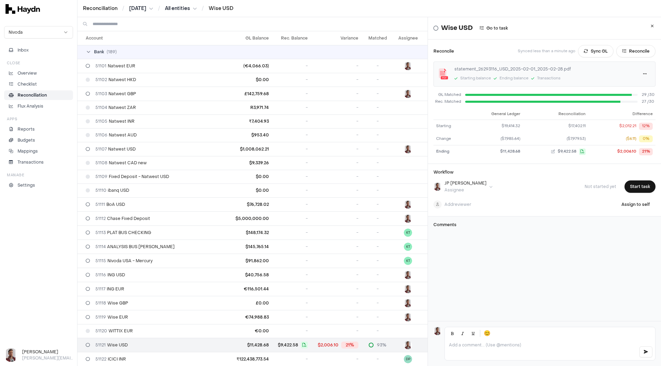
click at [141, 8] on html "Reconciliation / [DATE] / All entities / Wise USD Nivoda Inbox Close Overview C…" at bounding box center [330, 183] width 661 height 366
click at [140, 78] on div "[DATE]" at bounding box center [143, 78] width 41 height 10
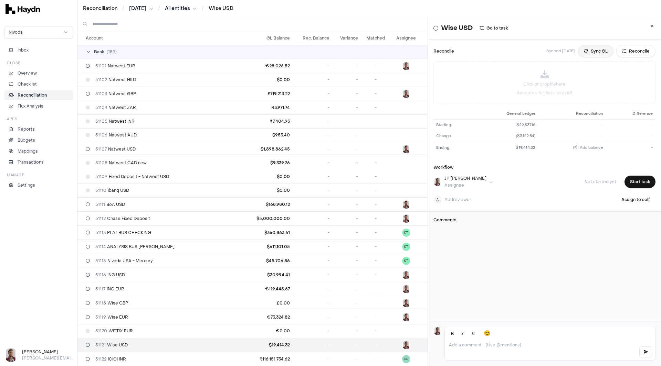
click at [590, 50] on button "Sync GL" at bounding box center [595, 51] width 35 height 12
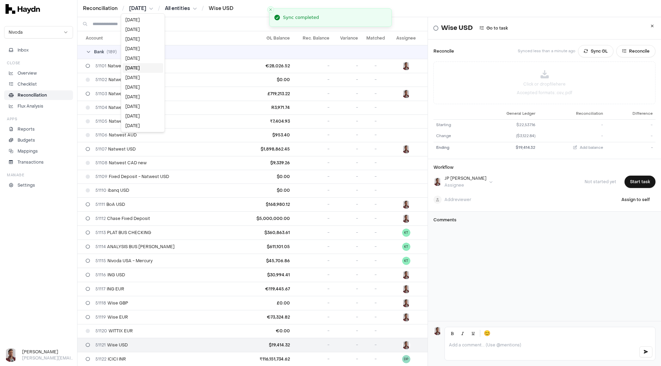
click at [144, 10] on html "Reconciliation / [DATE] / All entities / Wise USD Nivoda Inbox Close Overview C…" at bounding box center [330, 183] width 661 height 366
click at [136, 58] on div "[DATE]" at bounding box center [142, 59] width 41 height 10
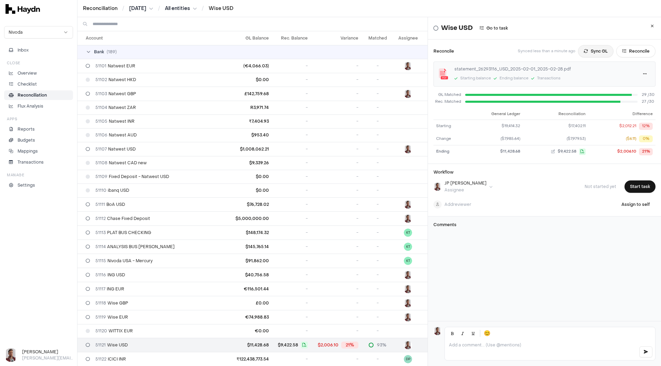
click at [590, 51] on button "Sync GL" at bounding box center [595, 51] width 35 height 12
click at [137, 8] on html "Reconciliation / [DATE] / All entities / Wise USD Nivoda Inbox Close Overview C…" at bounding box center [330, 183] width 661 height 366
click at [140, 21] on div "[DATE]" at bounding box center [143, 20] width 41 height 10
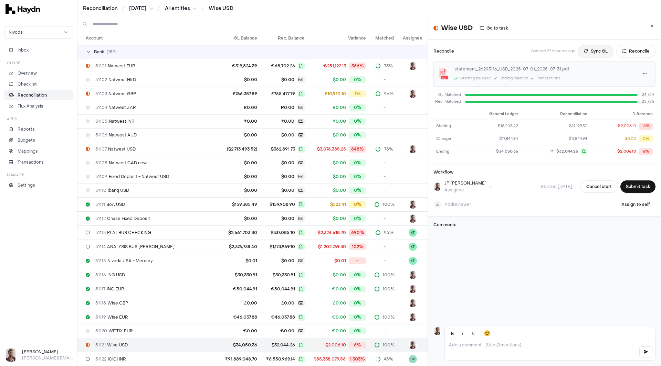
click at [582, 47] on button "Sync GL" at bounding box center [595, 51] width 35 height 12
click at [482, 344] on div at bounding box center [549, 350] width 210 height 21
click at [623, 187] on button "Submit task" at bounding box center [637, 187] width 35 height 12
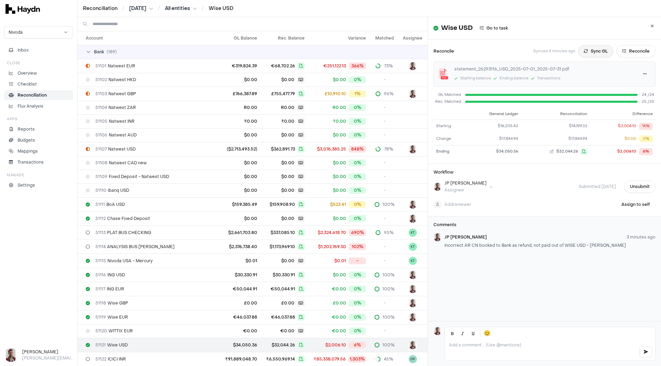
click at [580, 52] on button "Sync GL" at bounding box center [595, 51] width 35 height 12
click at [140, 9] on html "Reconciliation / [DATE] / All entities / Wise USD Nivoda Inbox Close Overview C…" at bounding box center [330, 183] width 661 height 366
click at [139, 124] on div "[DATE]" at bounding box center [142, 126] width 41 height 10
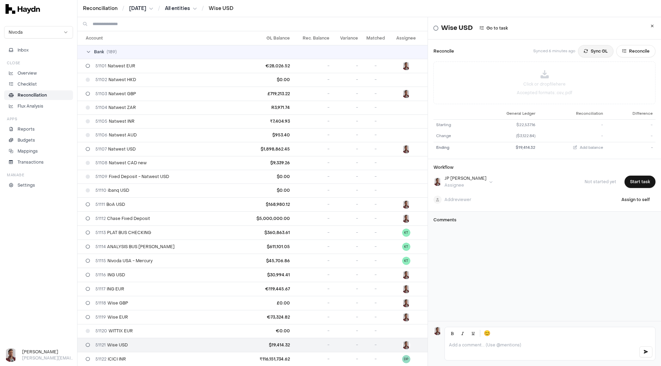
click at [587, 50] on button "Sync GL" at bounding box center [595, 51] width 35 height 12
click at [144, 9] on html "Reconciliation / [DATE] / All entities / Wise USD Nivoda Inbox Close Overview C…" at bounding box center [330, 183] width 661 height 366
click at [142, 58] on div "[DATE]" at bounding box center [142, 59] width 41 height 10
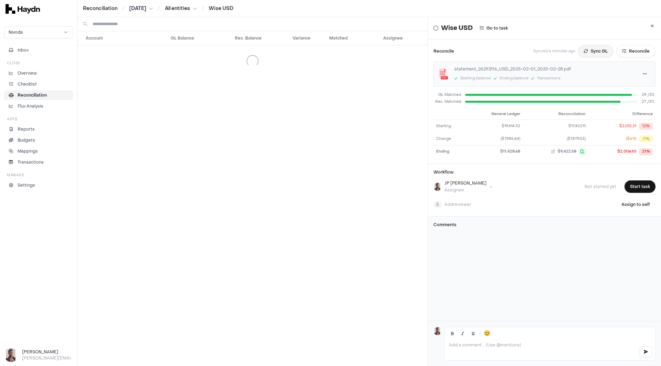
click at [590, 51] on button "Sync GL" at bounding box center [595, 51] width 35 height 12
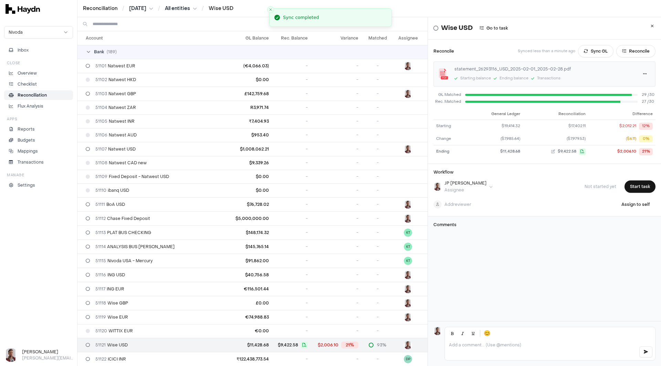
click at [146, 9] on html "Reconciliation / [DATE] / All entities / Wise USD Nivoda Inbox Close Overview C…" at bounding box center [330, 183] width 661 height 366
click at [146, 23] on div "[DATE]" at bounding box center [143, 20] width 41 height 10
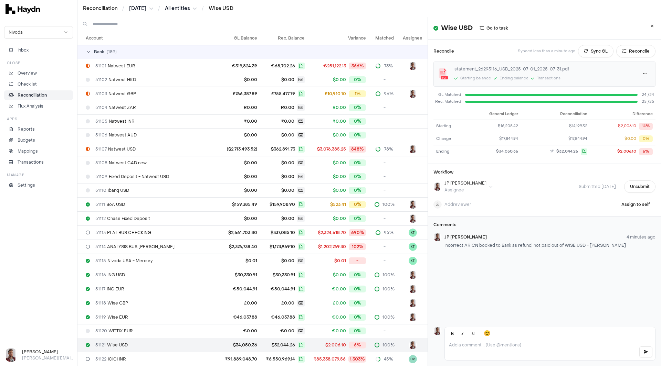
click at [525, 343] on p at bounding box center [541, 346] width 184 height 6
click at [131, 246] on span "51114 ANALYSIS BUS [PERSON_NAME]" at bounding box center [134, 247] width 79 height 6
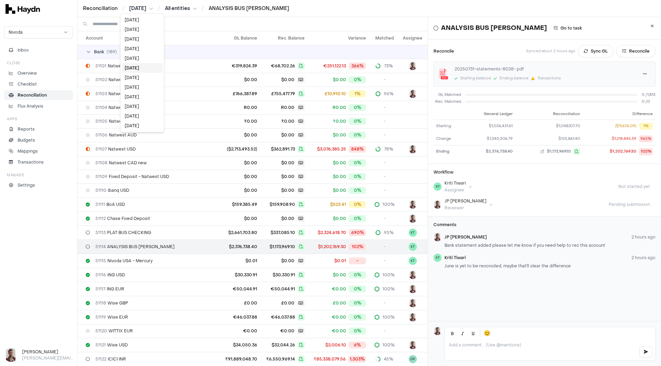
click at [140, 9] on html "Reconciliation / [DATE] / All entities / ANALYSIS BUS [PERSON_NAME] Nivoda Inbo…" at bounding box center [330, 183] width 661 height 366
click at [135, 78] on div "[DATE]" at bounding box center [142, 78] width 41 height 10
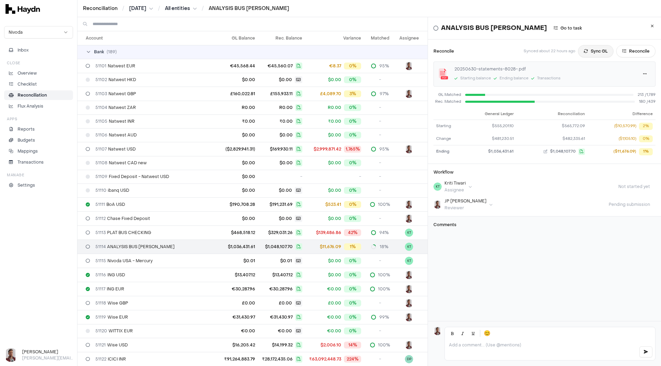
click at [585, 52] on button "Sync GL" at bounding box center [595, 51] width 35 height 12
click at [629, 52] on button "Reconcile" at bounding box center [635, 51] width 39 height 12
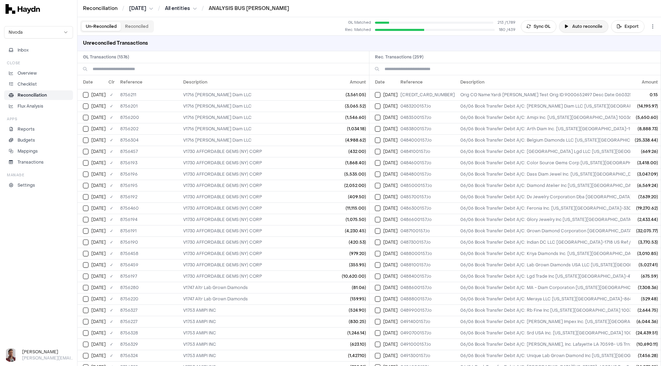
click at [589, 26] on button "Auto reconcile" at bounding box center [583, 26] width 49 height 12
click at [622, 28] on button "Export" at bounding box center [627, 26] width 33 height 12
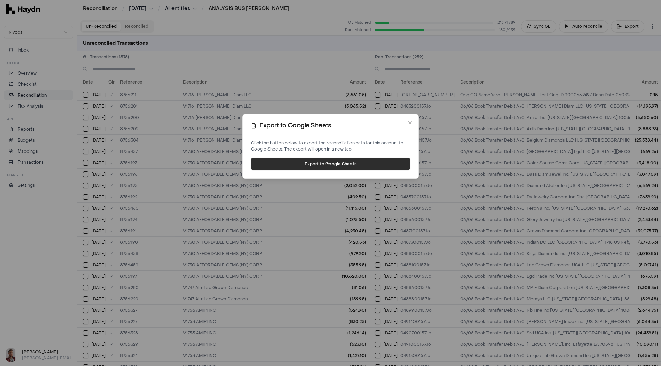
click at [336, 163] on button "Export to Google Sheets" at bounding box center [330, 164] width 159 height 12
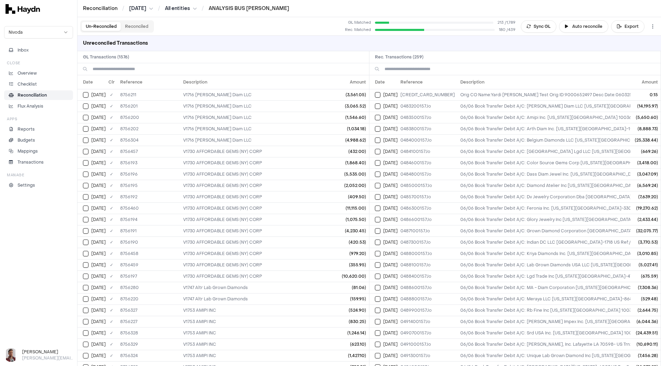
click at [139, 7] on html "Reconciliation / [DATE] / All entities / ANALYSIS BUS [PERSON_NAME] Nivoda Inbo…" at bounding box center [330, 183] width 661 height 366
click at [142, 67] on div "[DATE]" at bounding box center [142, 68] width 41 height 10
click at [187, 7] on html "Reconciliation / [DATE] / All entities / ANALYSIS BUS [PERSON_NAME] Nivoda Inbo…" at bounding box center [330, 183] width 661 height 366
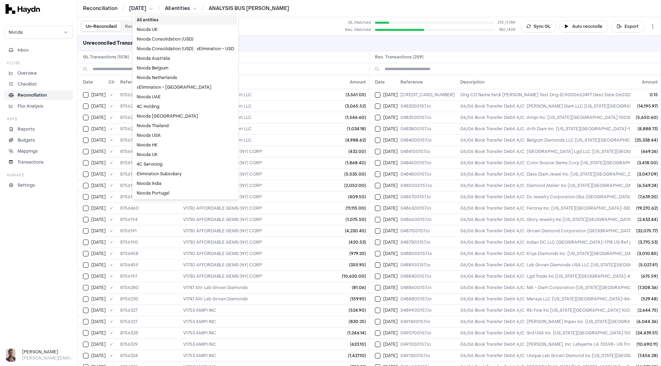
click at [156, 18] on div "All entities" at bounding box center [185, 20] width 103 height 10
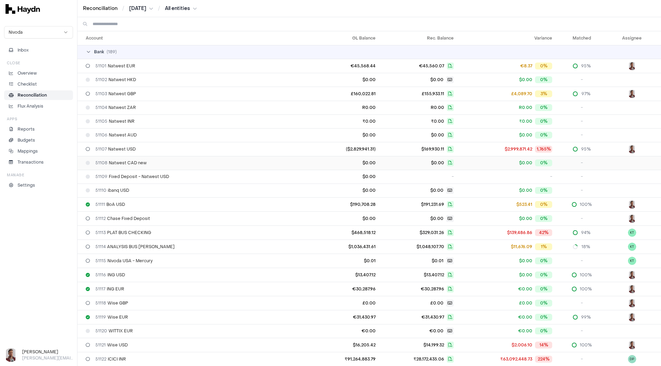
scroll to position [34, 0]
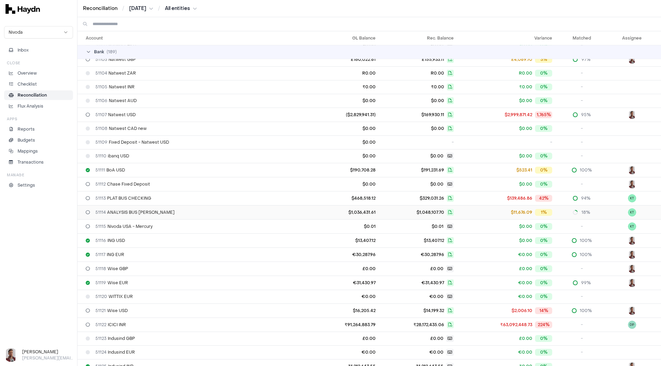
click at [142, 212] on span "51114 ANALYSIS BUS [PERSON_NAME]" at bounding box center [134, 213] width 79 height 6
